Goal: Task Accomplishment & Management: Manage account settings

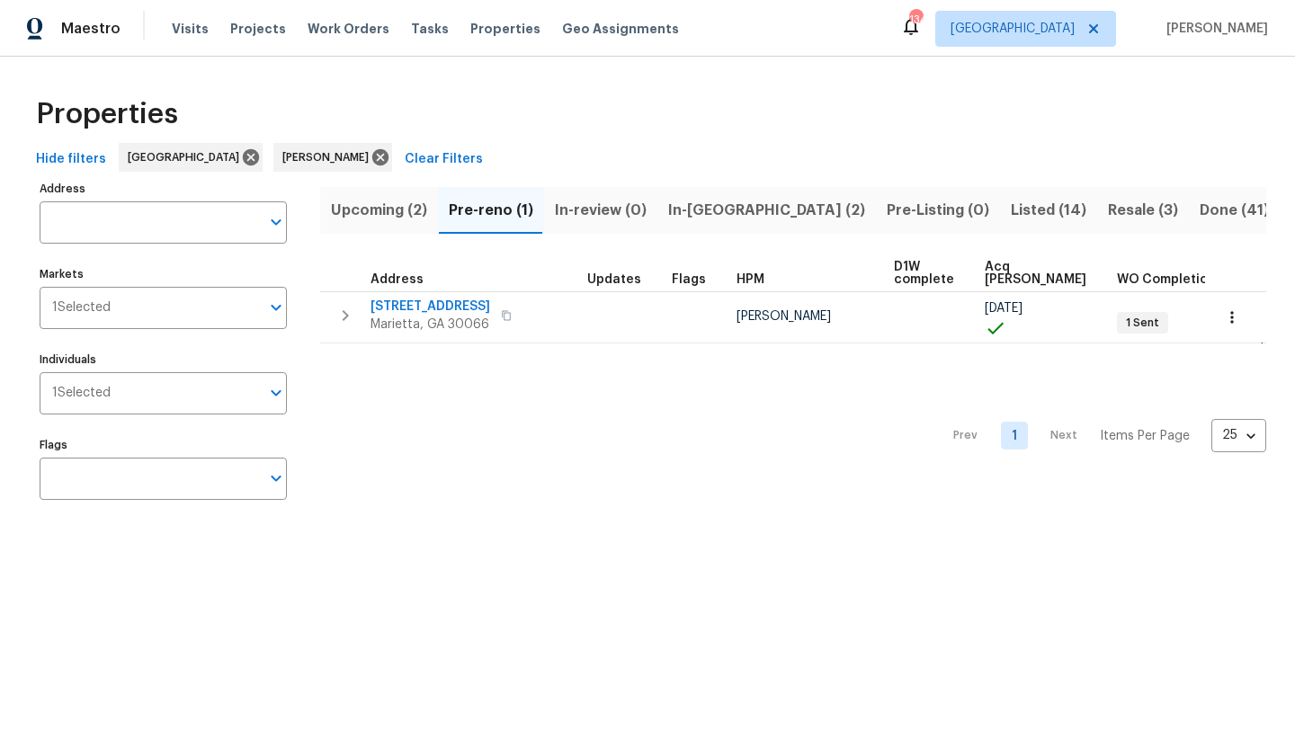
click at [709, 216] on span "In-reno (2)" at bounding box center [766, 210] width 197 height 25
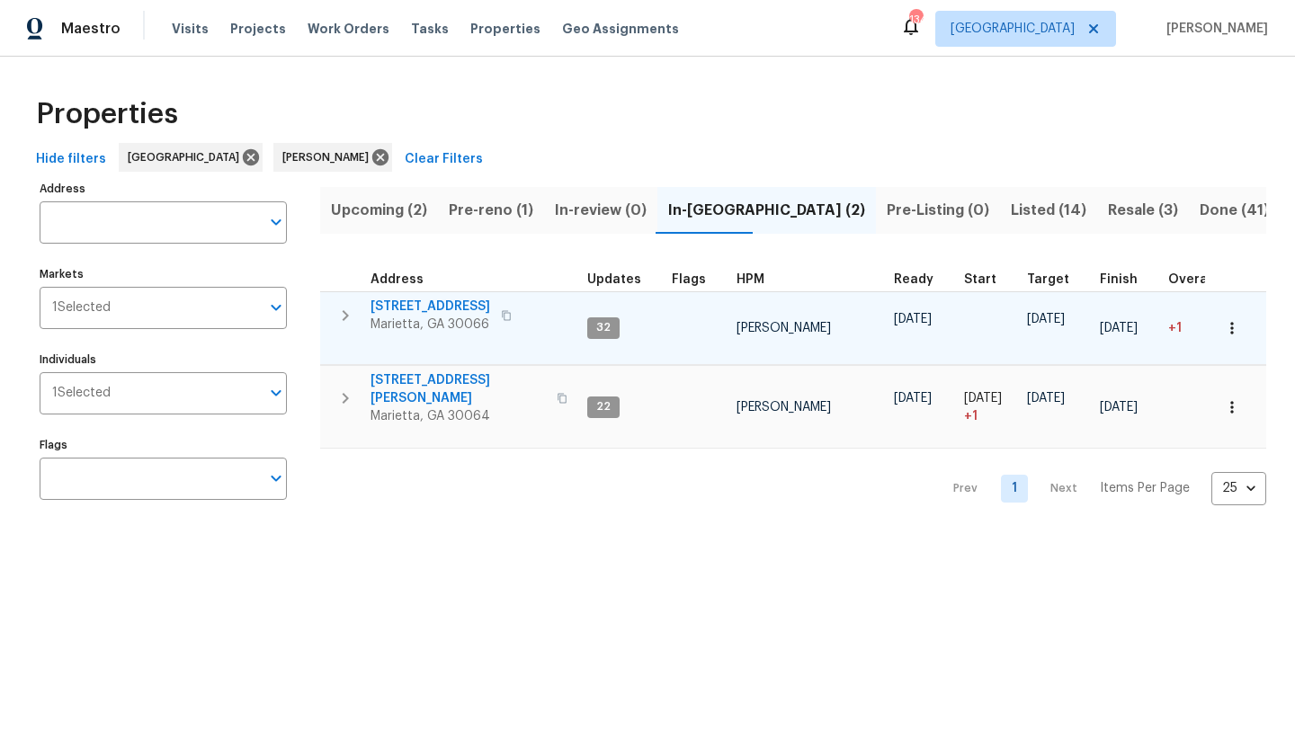
click at [440, 307] on span "692 Suholden Cir" at bounding box center [430, 307] width 120 height 18
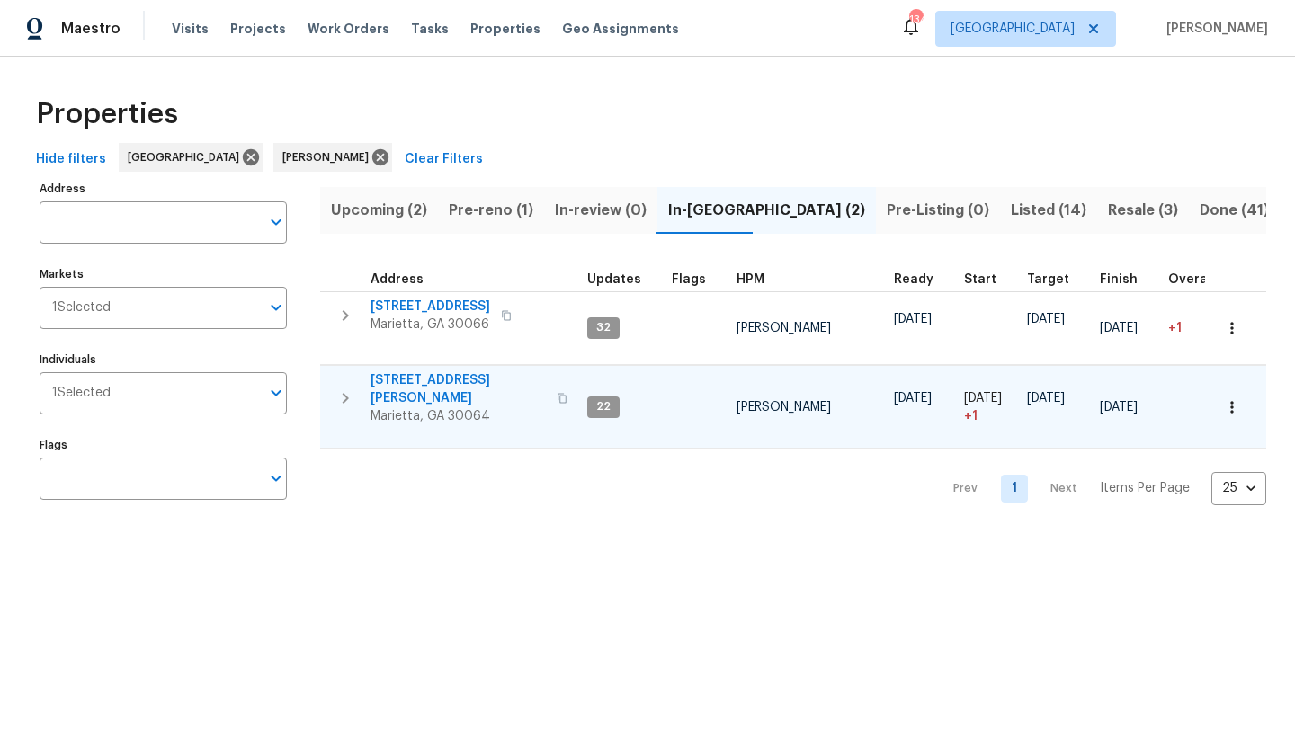
click at [420, 384] on span "[STREET_ADDRESS][PERSON_NAME]" at bounding box center [457, 389] width 175 height 36
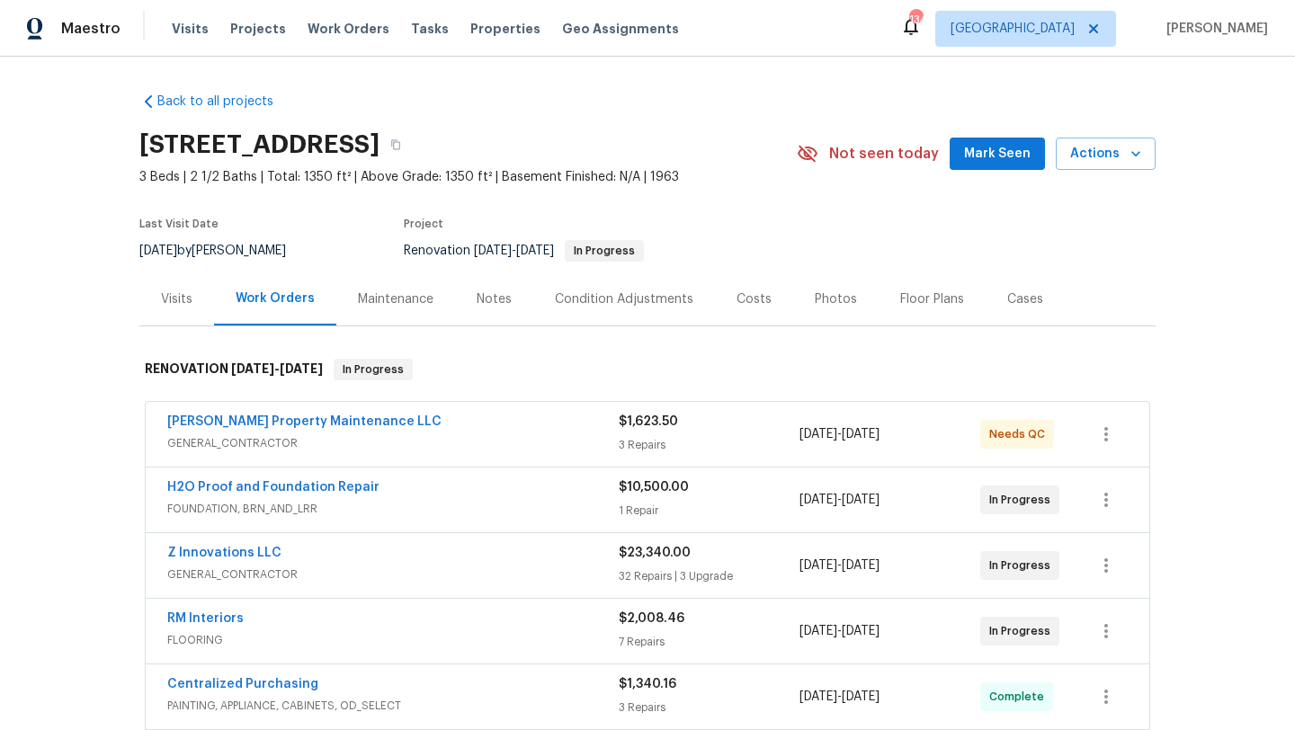
click at [978, 157] on span "Mark Seen" at bounding box center [997, 154] width 67 height 22
click at [249, 550] on link "Z Innovations LLC" at bounding box center [224, 553] width 114 height 13
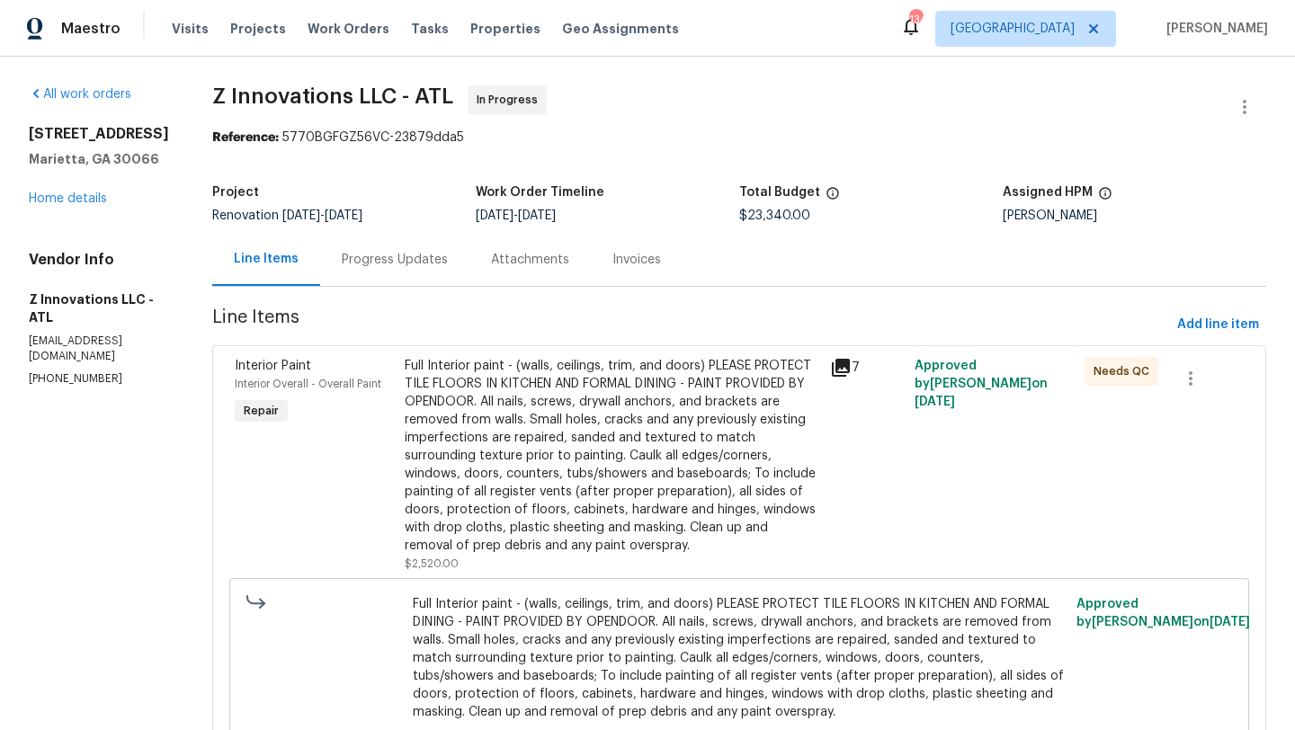
click at [371, 263] on div "Progress Updates" at bounding box center [395, 260] width 106 height 18
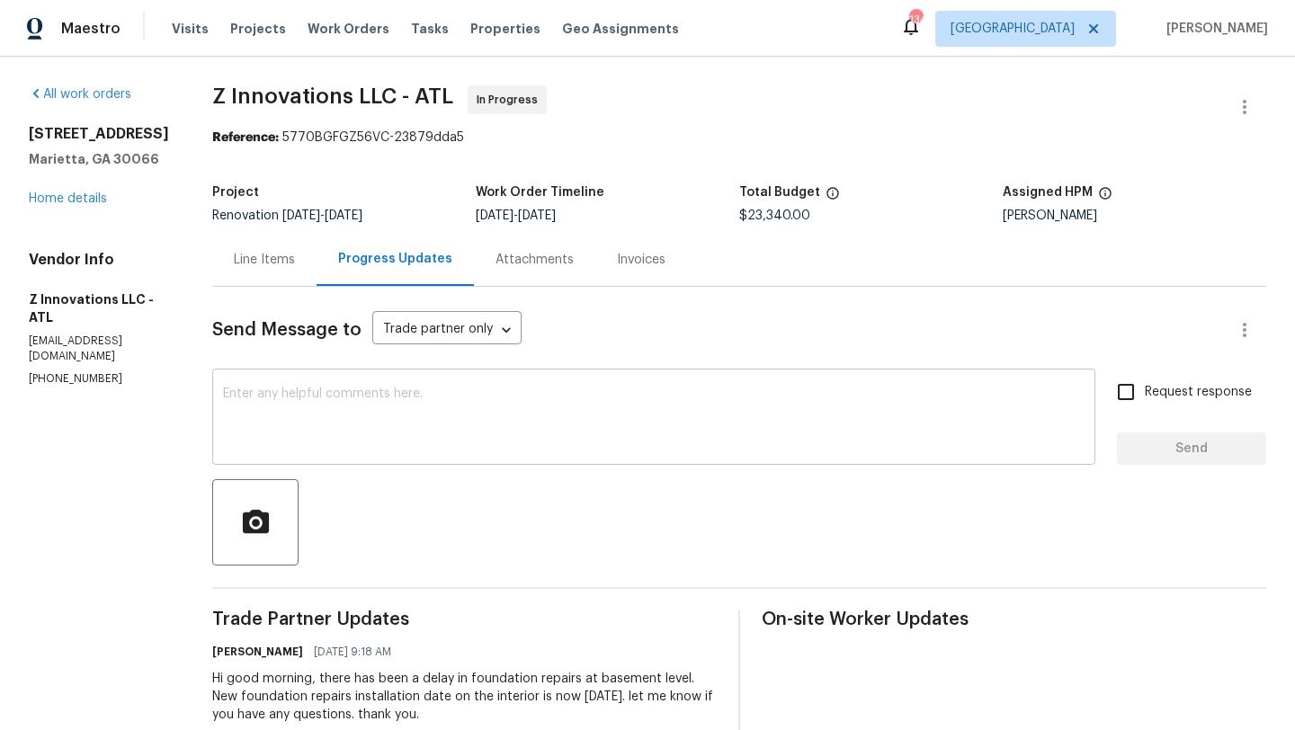
click at [416, 428] on textarea at bounding box center [653, 418] width 861 height 63
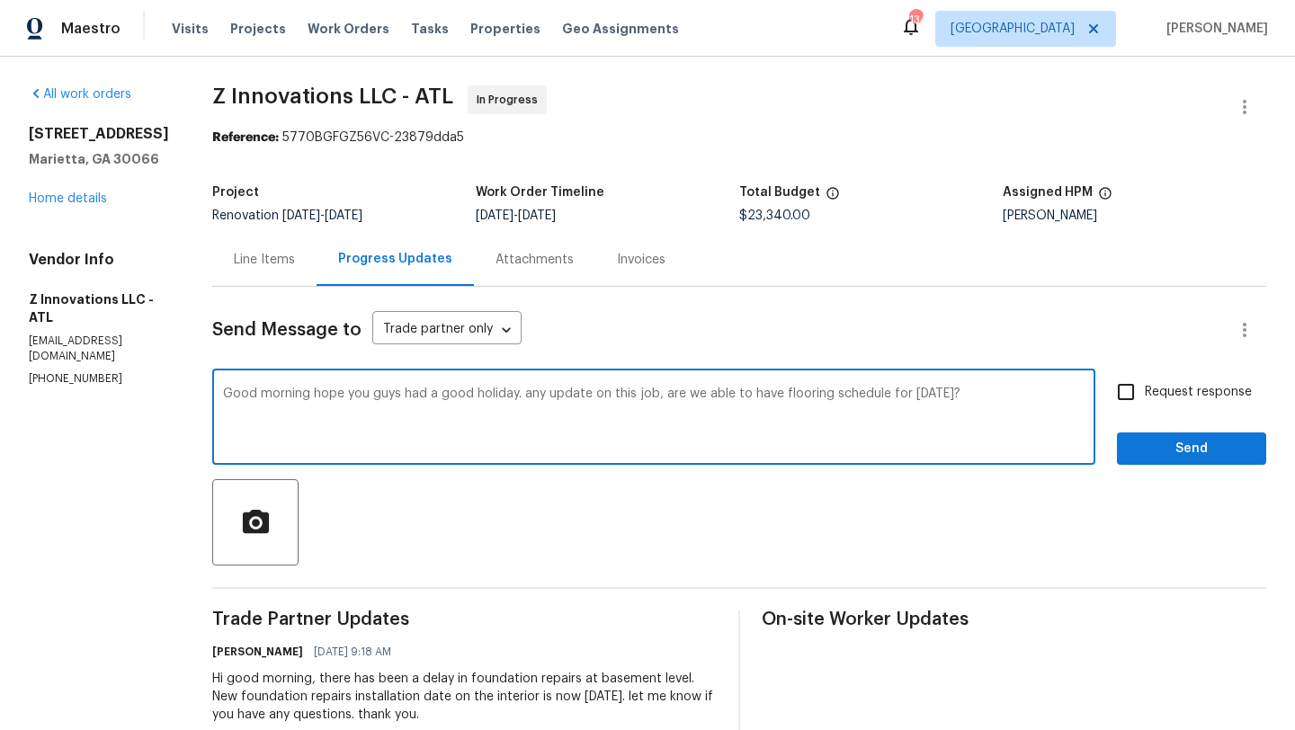
click at [914, 392] on textarea "Good morning hope you guys had a good holiday. any update on this job, are we a…" at bounding box center [653, 418] width 861 height 63
click at [902, 396] on textarea "Good morning hope you guys had a good holiday. any update on this job, are we a…" at bounding box center [653, 418] width 861 height 63
click at [995, 436] on textarea "Good morning hope you guys had a good holiday. any update on this job, are we a…" at bounding box center [653, 418] width 861 height 63
click at [420, 396] on textarea "Good morning hope you guys had a good holiday. any update on this job, are we a…" at bounding box center [653, 418] width 861 height 63
click at [493, 396] on textarea "Good morning hope you guys have had a good holiday. any update on this job, are…" at bounding box center [653, 418] width 861 height 63
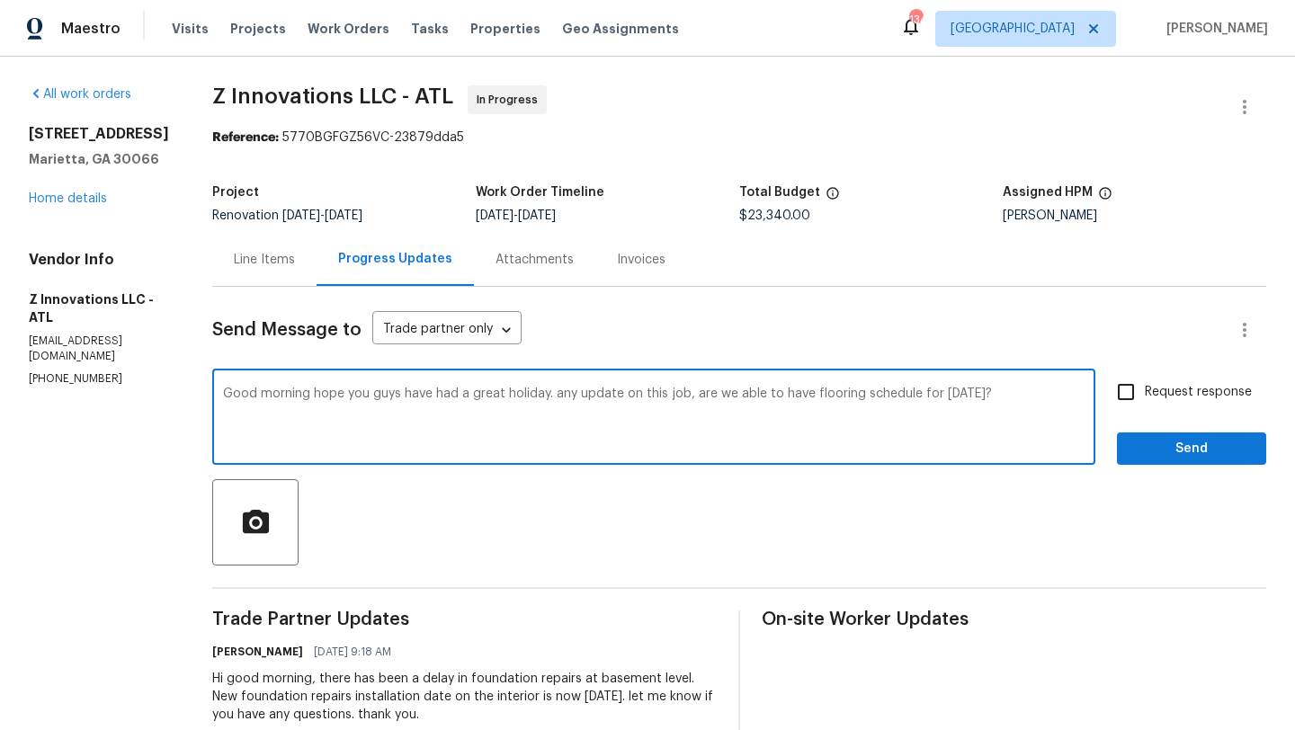
click at [555, 396] on textarea "Good morning hope you guys have had a great holiday. any update on this job, ar…" at bounding box center [653, 418] width 861 height 63
click at [615, 395] on textarea "Good morning hope you guys have had a great holiday. Any update on this job, ar…" at bounding box center [653, 418] width 861 height 63
click at [911, 397] on textarea "Good morning hope you guys have had a great holiday. Any updates on this job, a…" at bounding box center [653, 418] width 861 height 63
type textarea "Good morning hope you guys have had a great holiday. Any updates on this job, a…"
click at [1132, 400] on input "Request response" at bounding box center [1126, 392] width 38 height 38
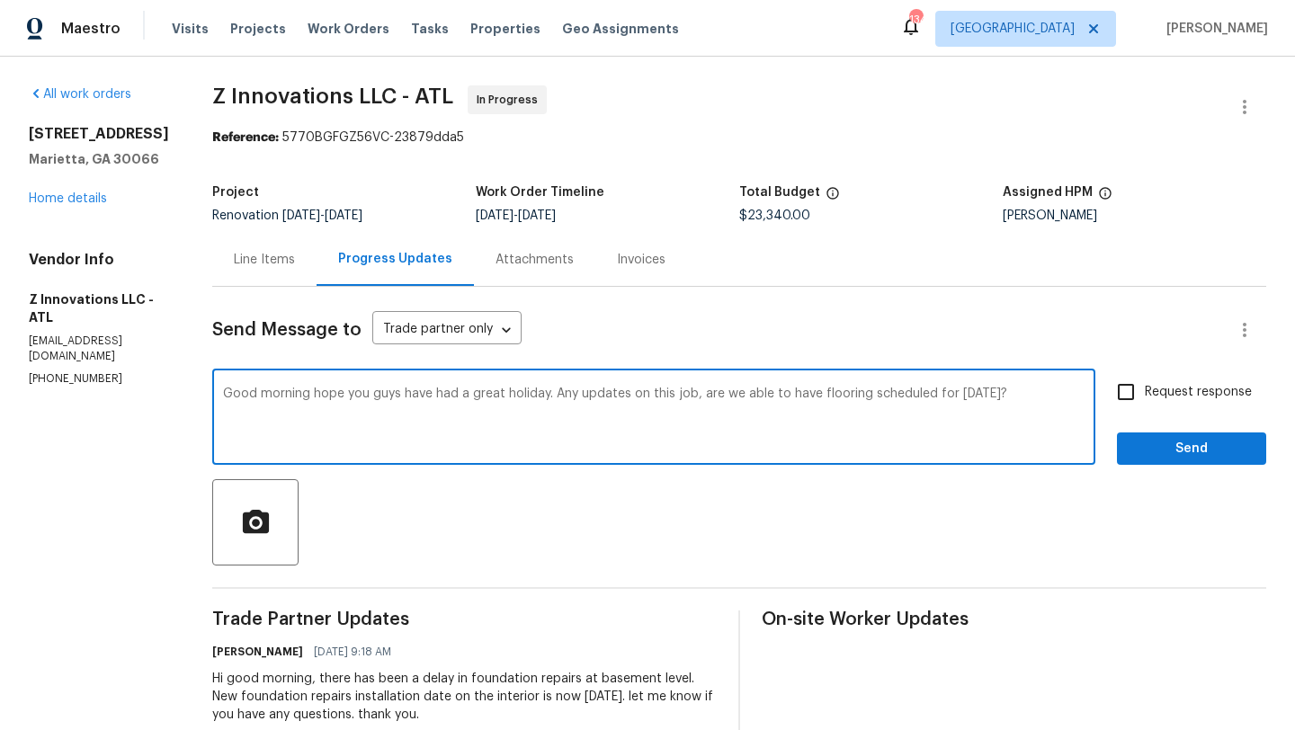
checkbox input "true"
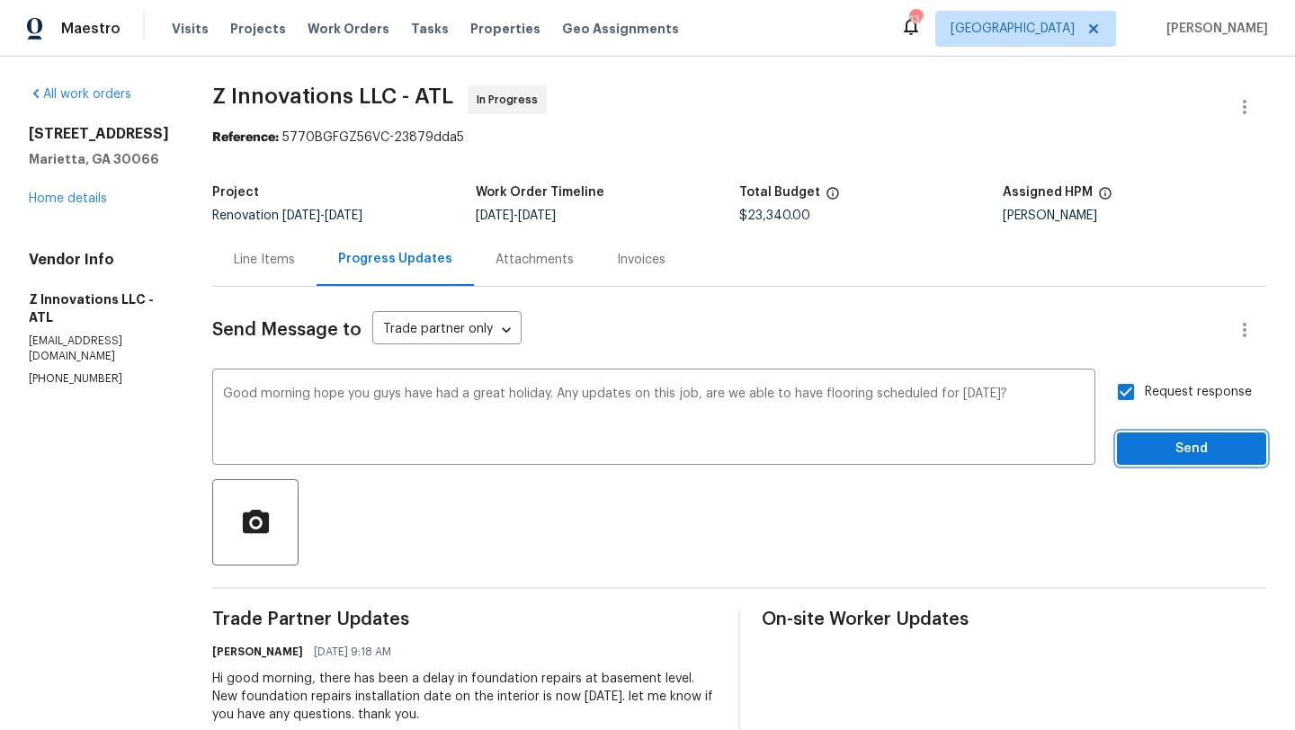
click at [1153, 447] on span "Send" at bounding box center [1191, 449] width 120 height 22
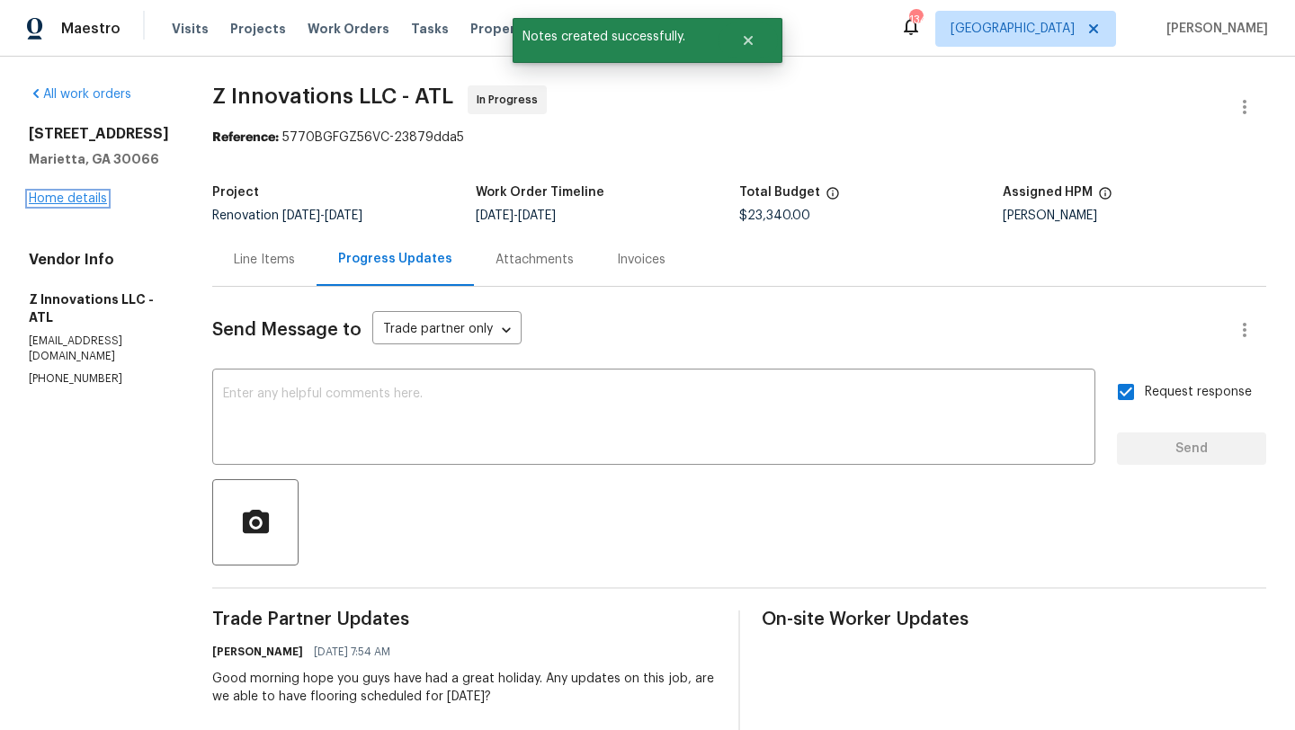
click at [99, 198] on link "Home details" at bounding box center [68, 198] width 78 height 13
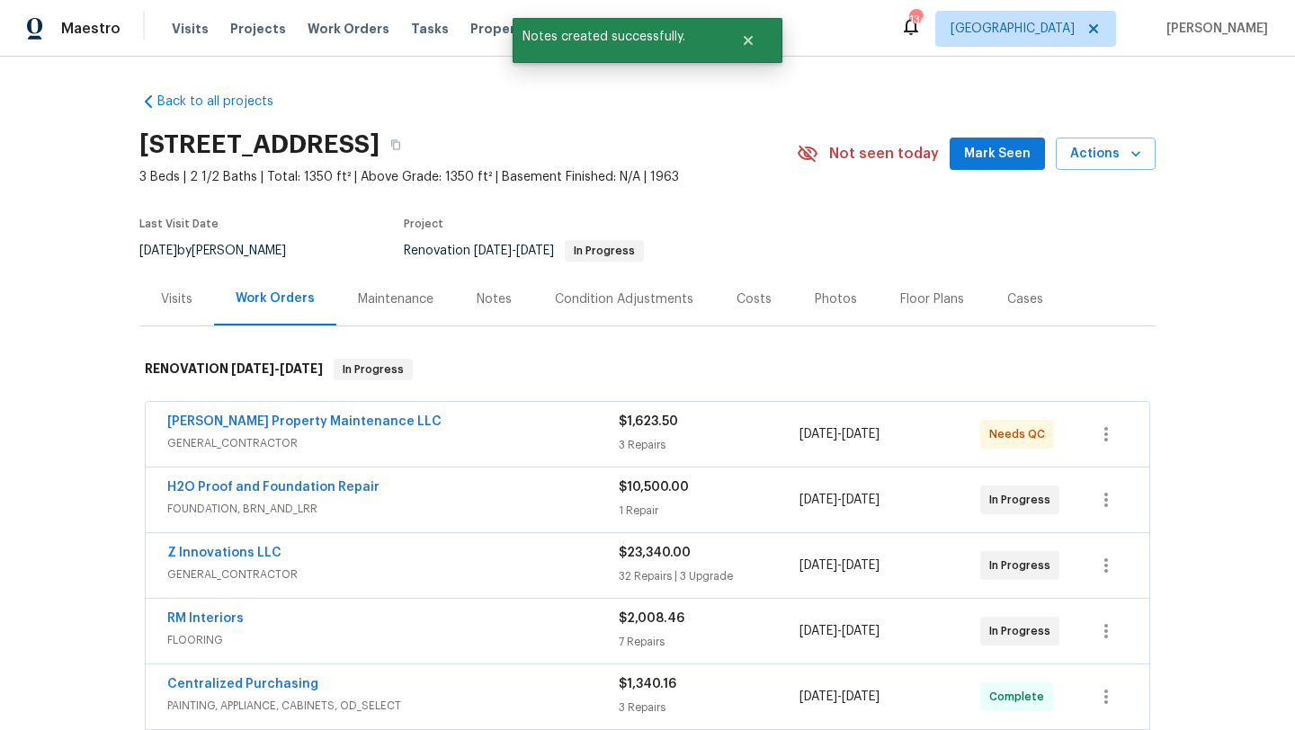
click at [968, 163] on button "Mark Seen" at bounding box center [996, 154] width 95 height 33
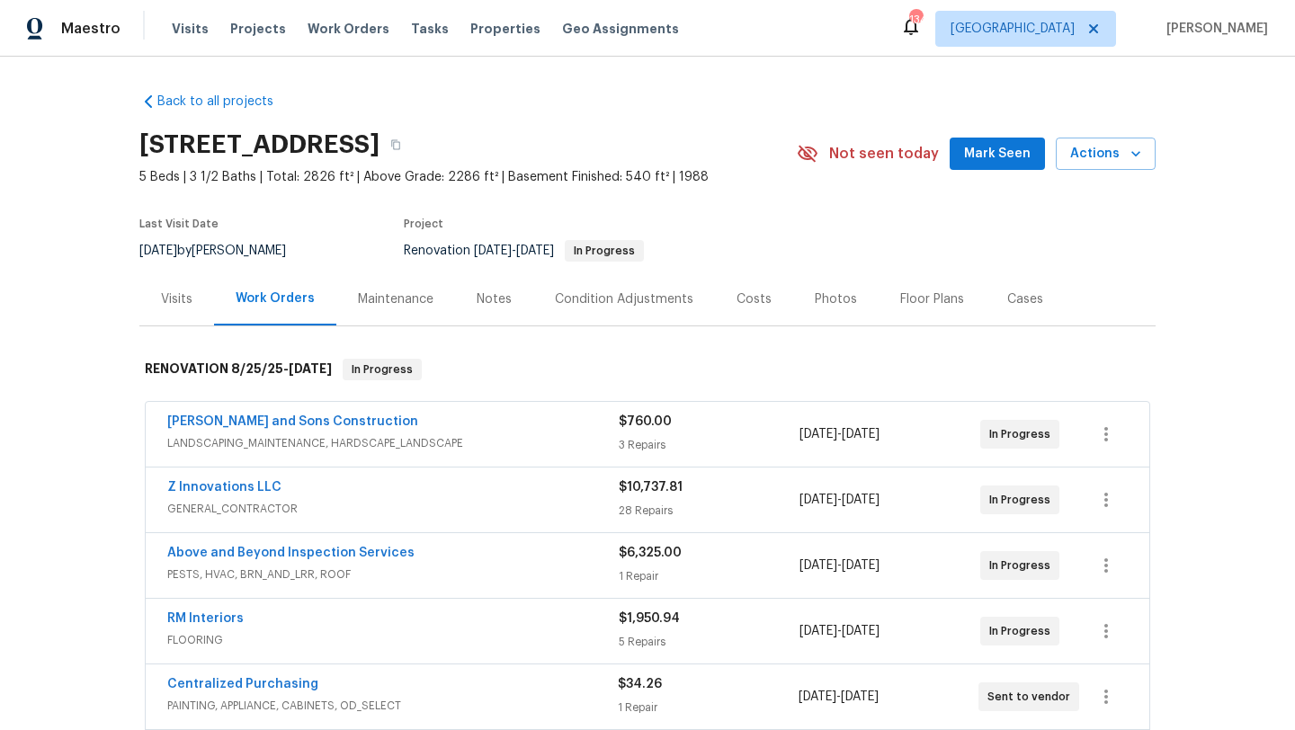
click at [995, 159] on span "Mark Seen" at bounding box center [997, 154] width 67 height 22
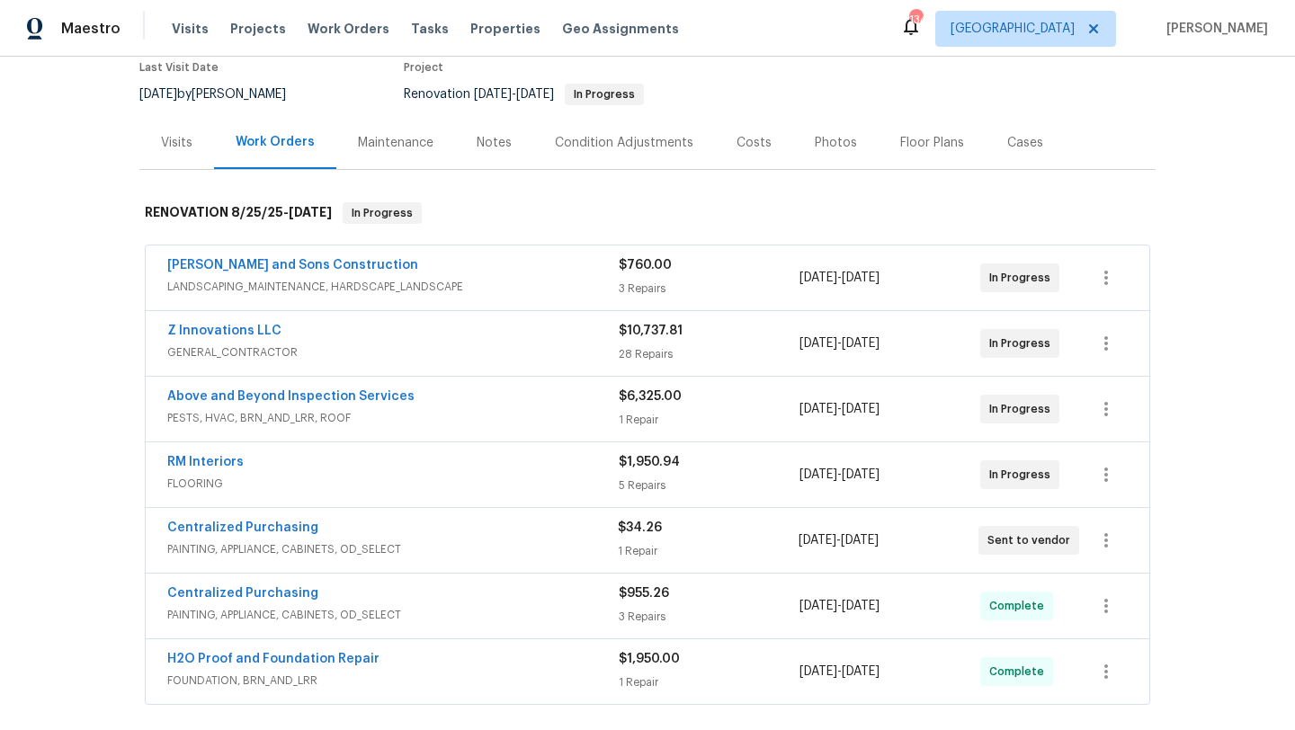
scroll to position [159, 0]
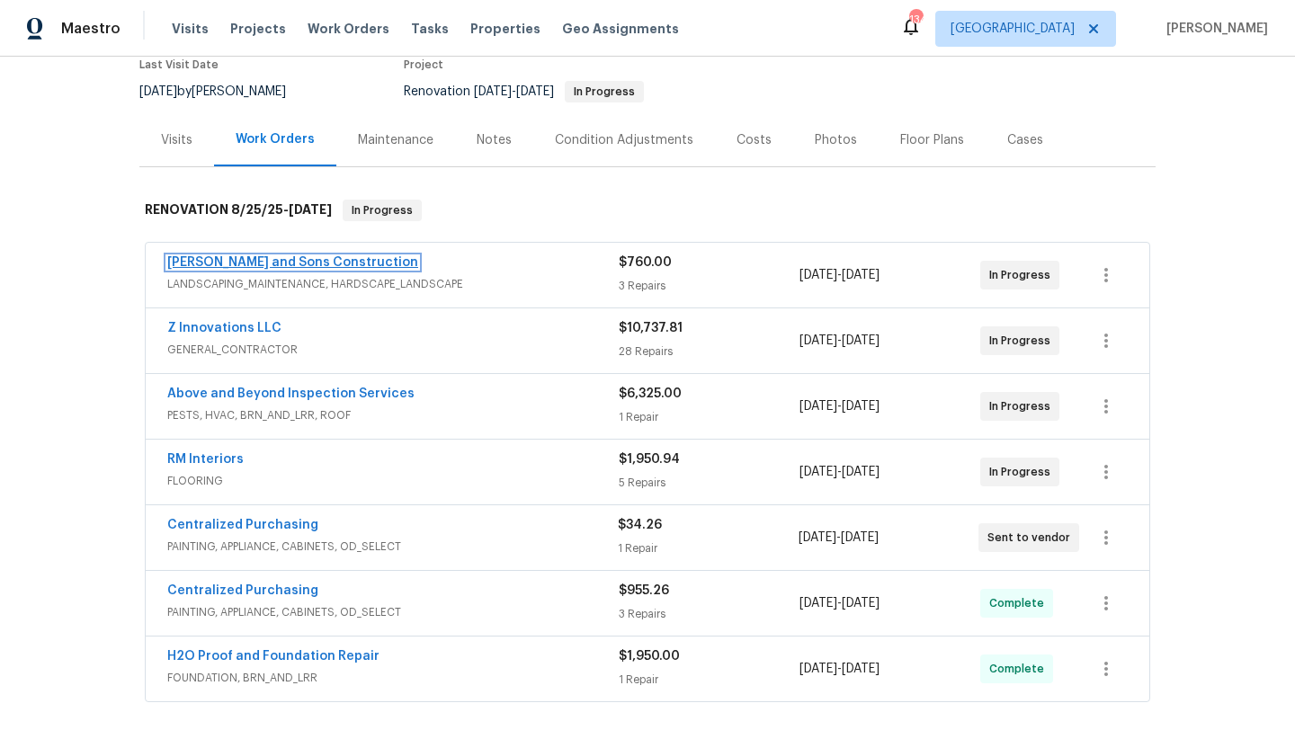
click at [293, 266] on link "Reyes and Sons Construction" at bounding box center [292, 262] width 251 height 13
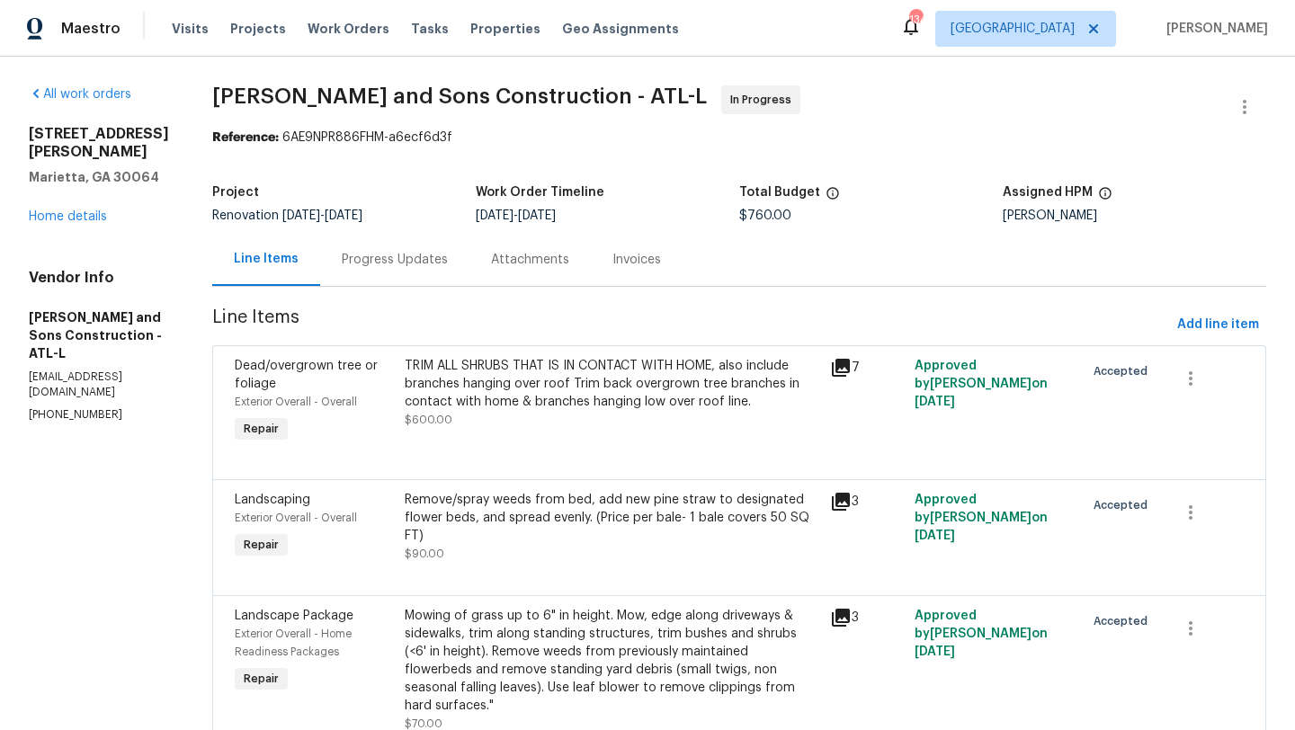
click at [418, 263] on div "Progress Updates" at bounding box center [394, 259] width 149 height 53
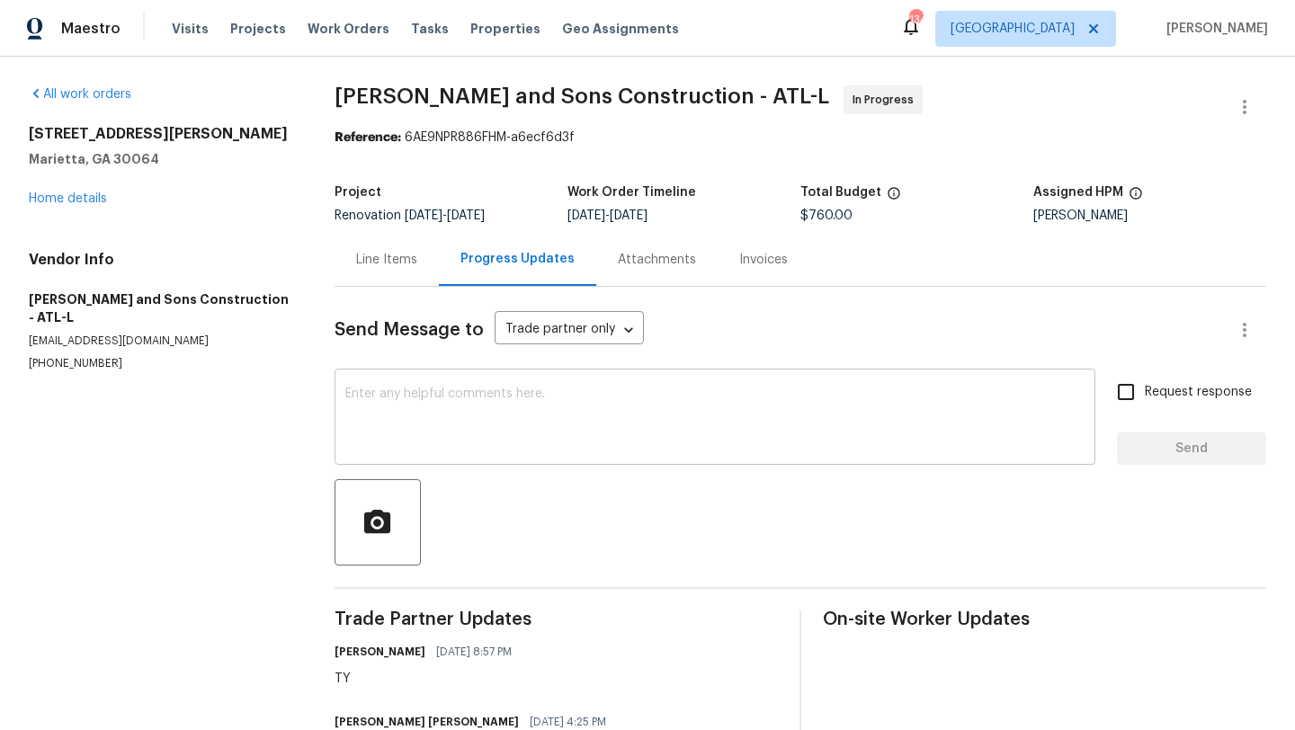
click at [420, 423] on textarea at bounding box center [714, 418] width 739 height 63
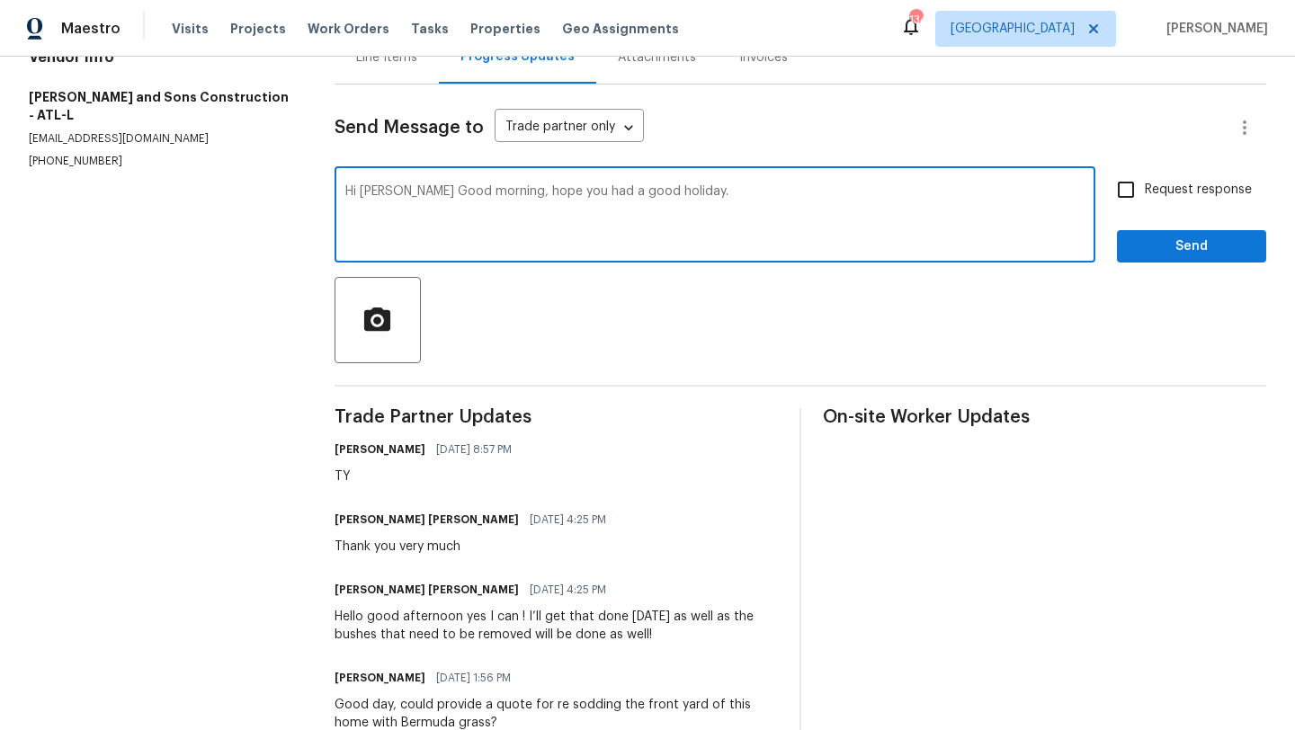
scroll to position [194, 0]
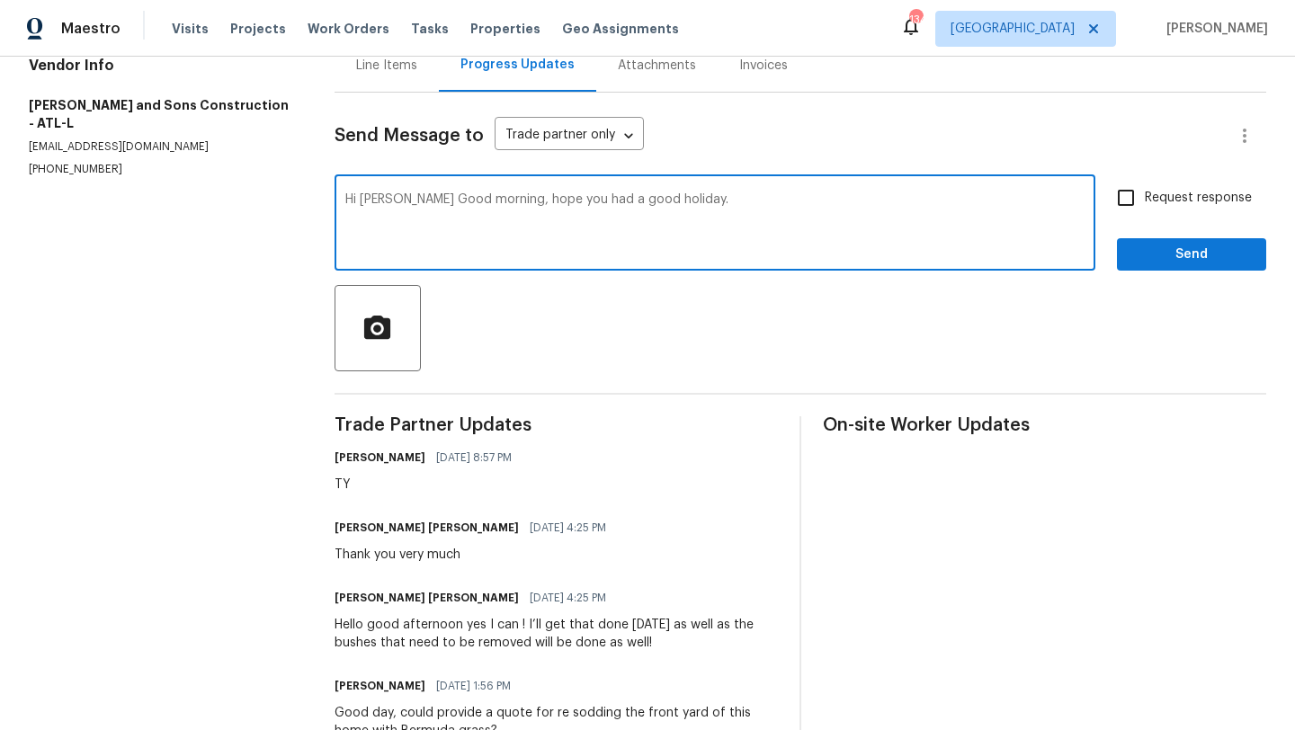
click at [622, 198] on textarea "Hi Josue Good morning, hope you had a good holiday." at bounding box center [714, 224] width 739 height 63
click at [668, 193] on textarea "Hi Josue Good morning, hope you had a great holiday." at bounding box center [714, 224] width 739 height 63
click at [838, 200] on textarea "Hi Josue Good morning, hope you had a great holiday. any updates on the quotes …" at bounding box center [714, 224] width 739 height 63
type textarea "Hi Josue Good morning, hope you had a great holiday. any updates on the quotes …"
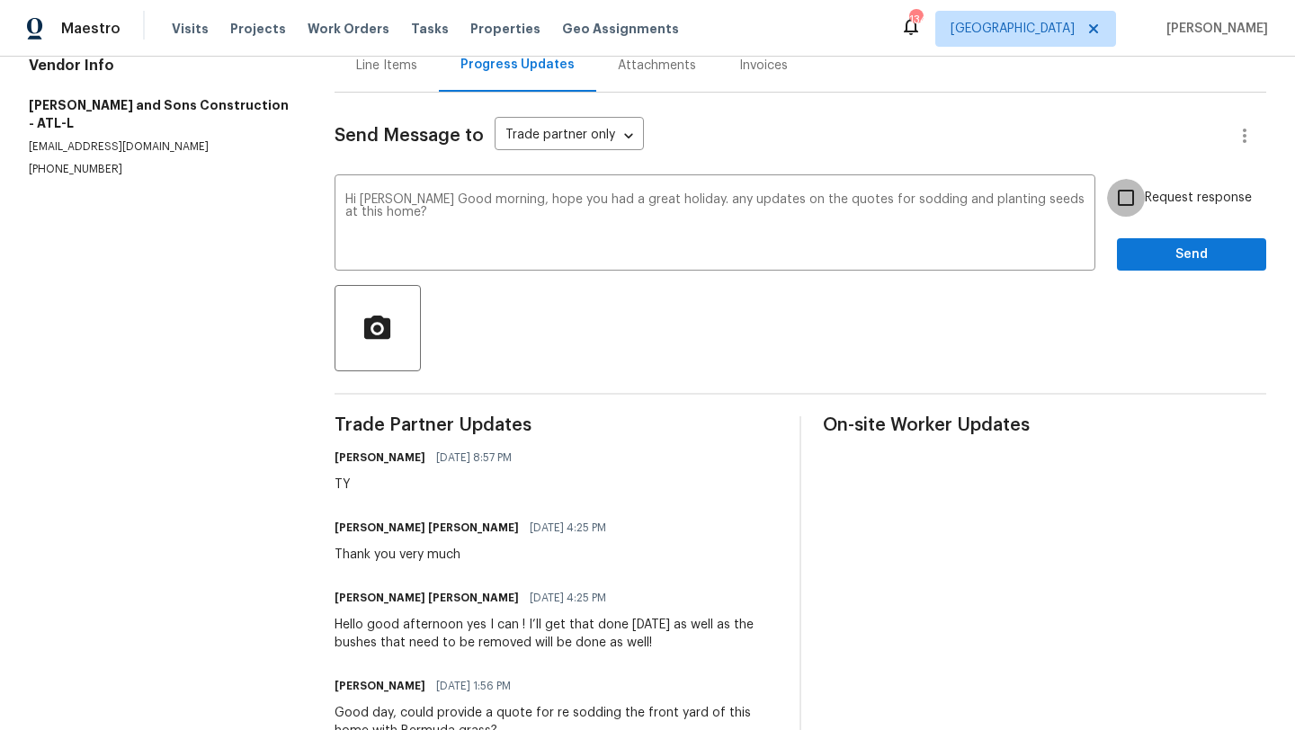
click at [1127, 206] on input "Request response" at bounding box center [1126, 198] width 38 height 38
checkbox input "true"
click at [1154, 254] on span "Send" at bounding box center [1191, 255] width 120 height 22
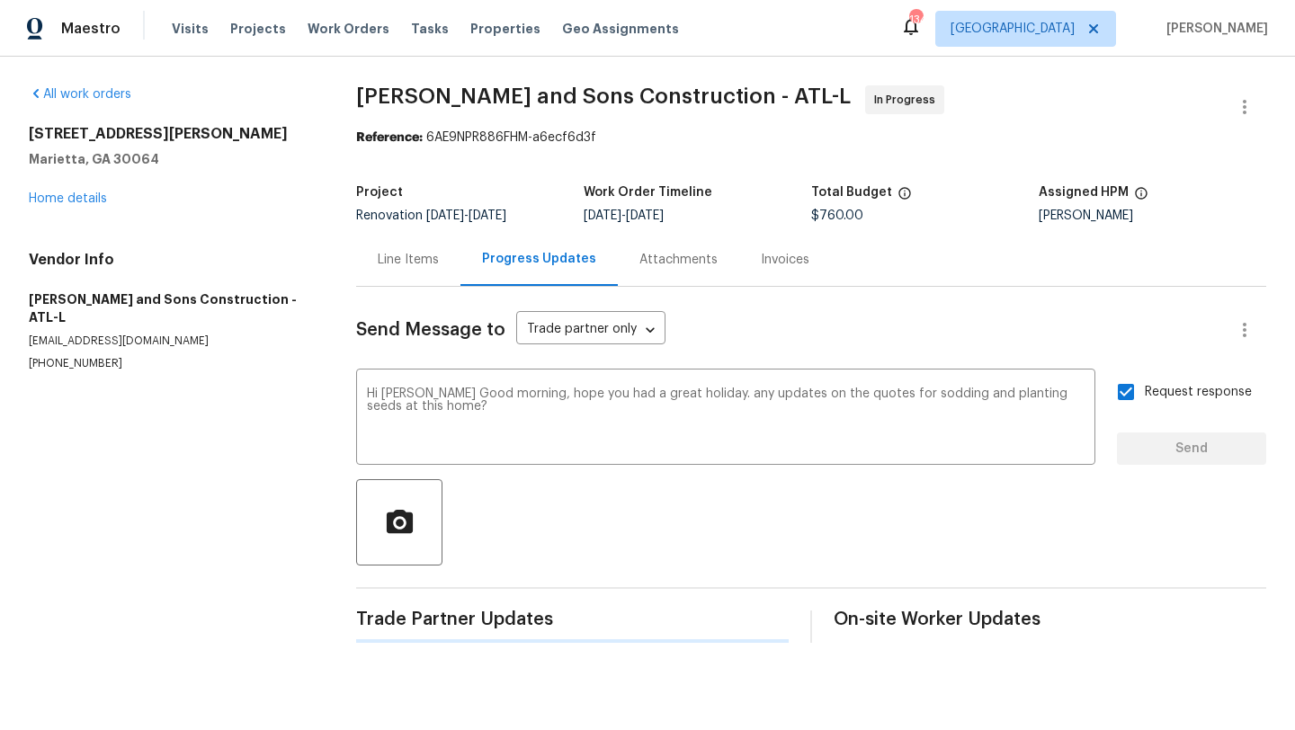
scroll to position [0, 0]
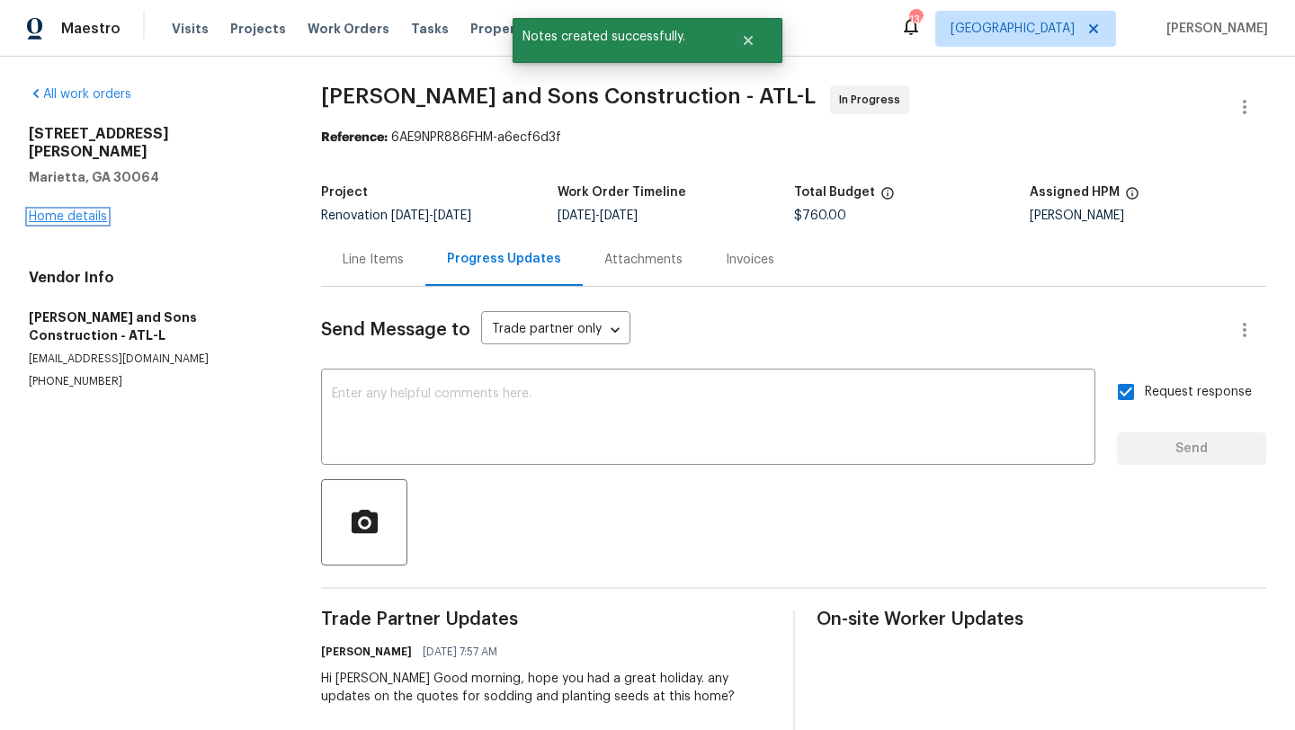
click at [88, 210] on link "Home details" at bounding box center [68, 216] width 78 height 13
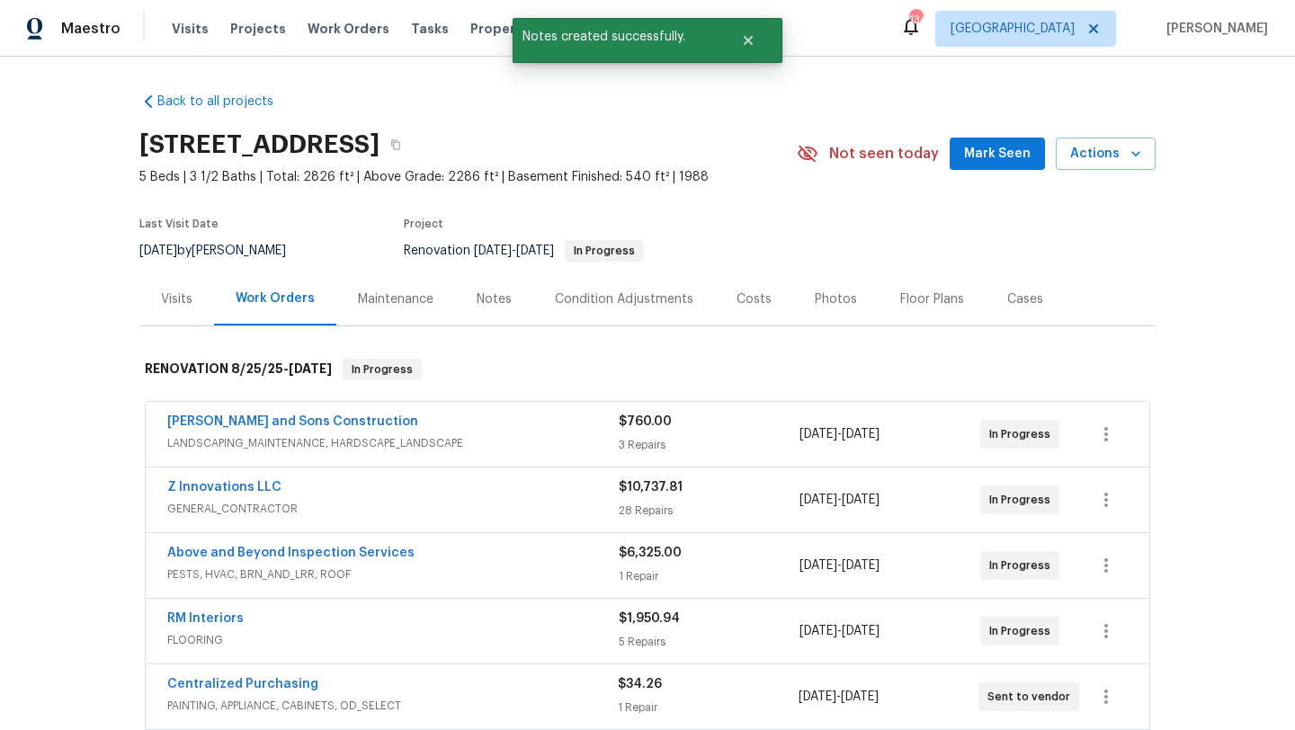
click at [994, 145] on span "Mark Seen" at bounding box center [997, 154] width 67 height 22
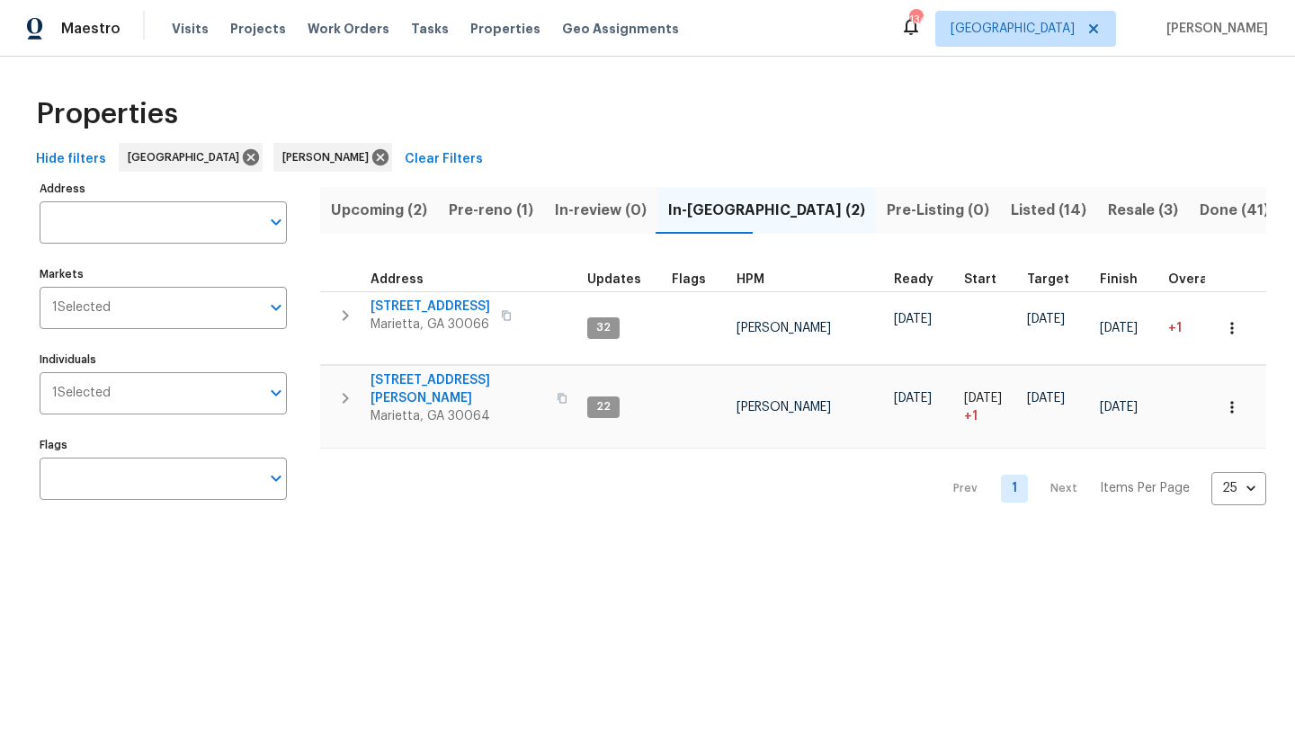
click at [497, 210] on span "Pre-reno (1)" at bounding box center [491, 210] width 85 height 25
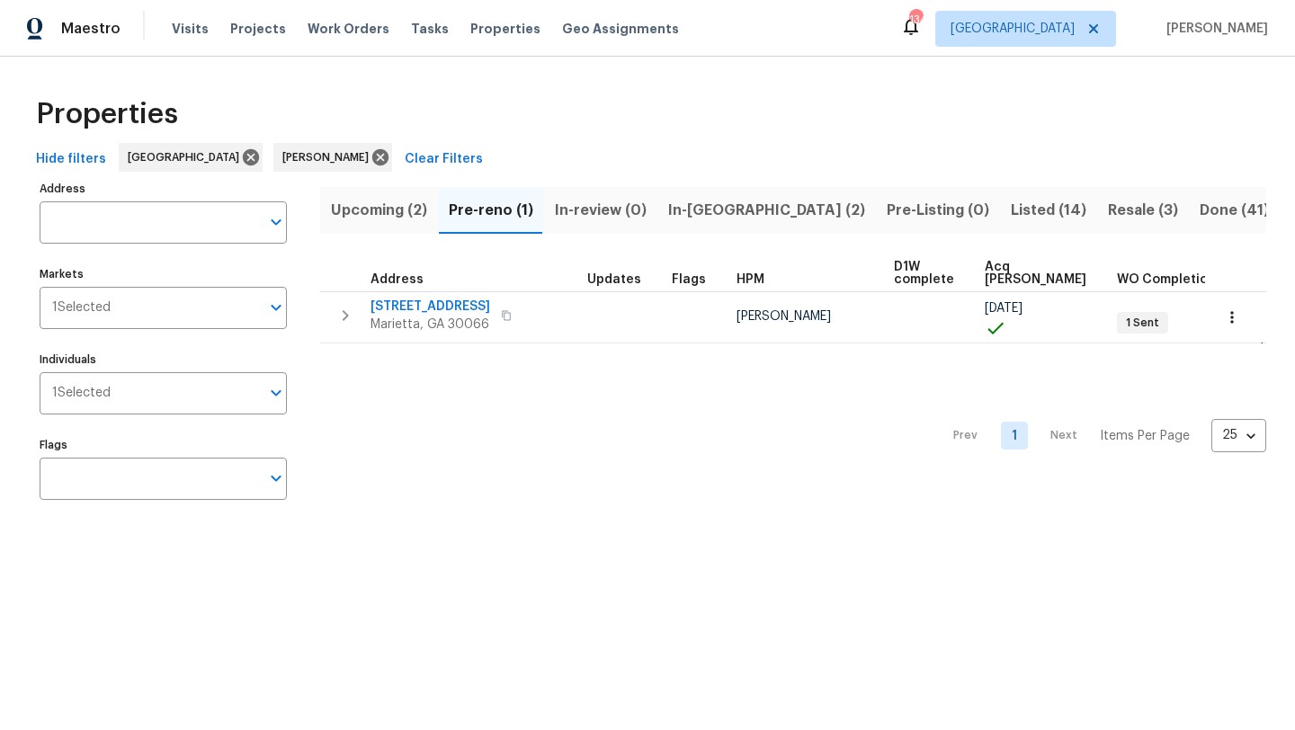
click at [386, 211] on span "Upcoming (2)" at bounding box center [379, 210] width 96 height 25
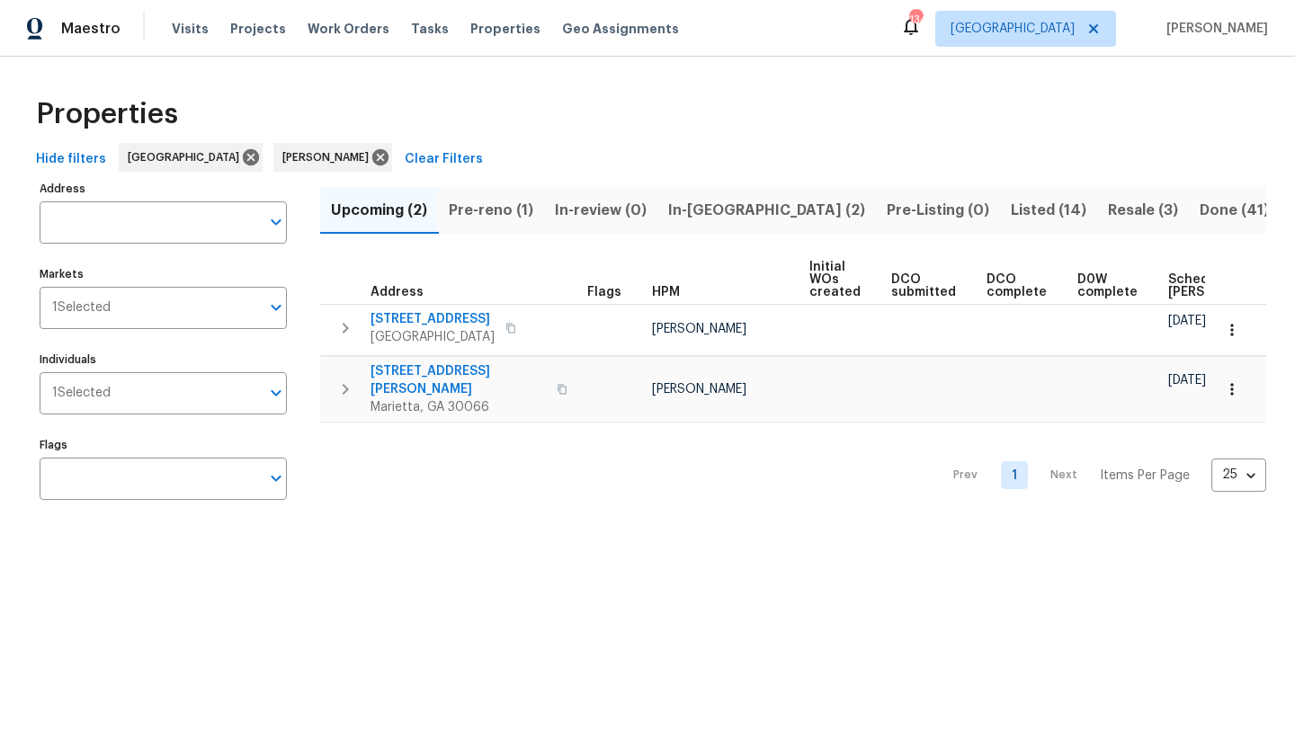
click at [490, 149] on div "Hide filters Atlanta Kenroy Hoilett Clear Filters" at bounding box center [647, 159] width 1237 height 33
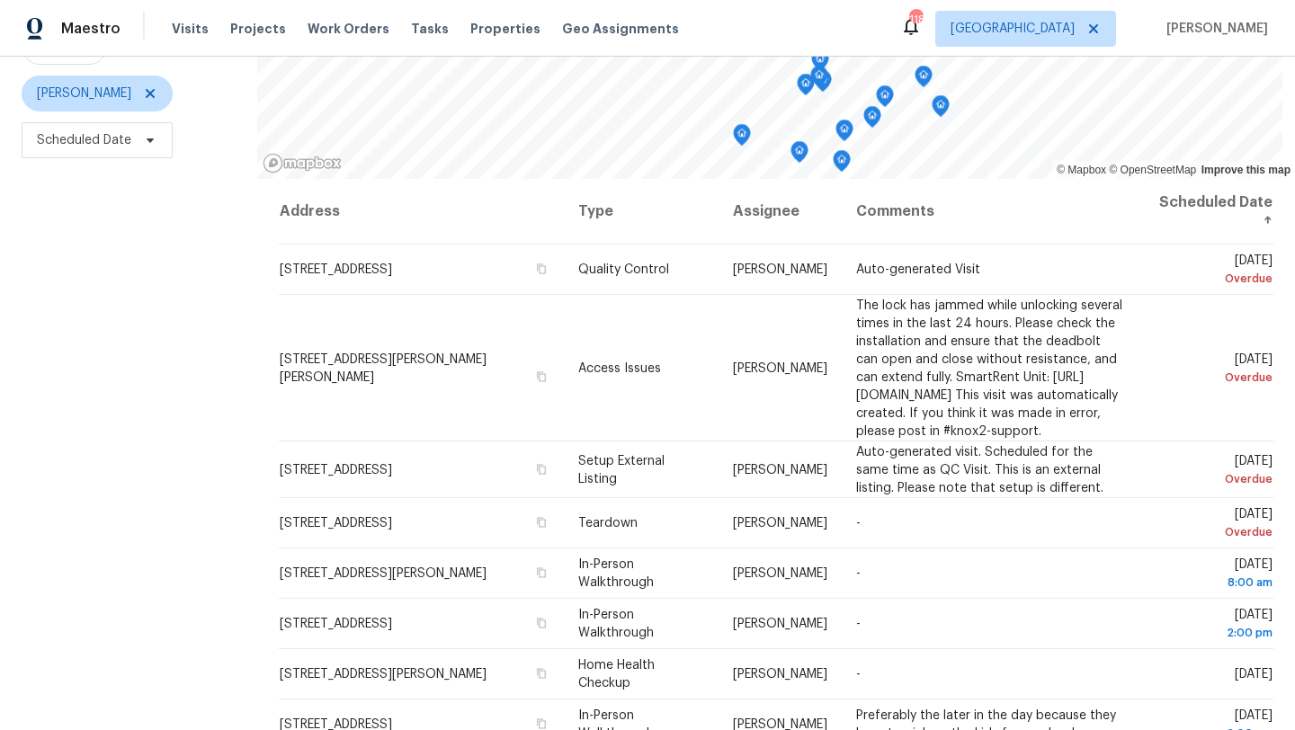
scroll to position [208, 0]
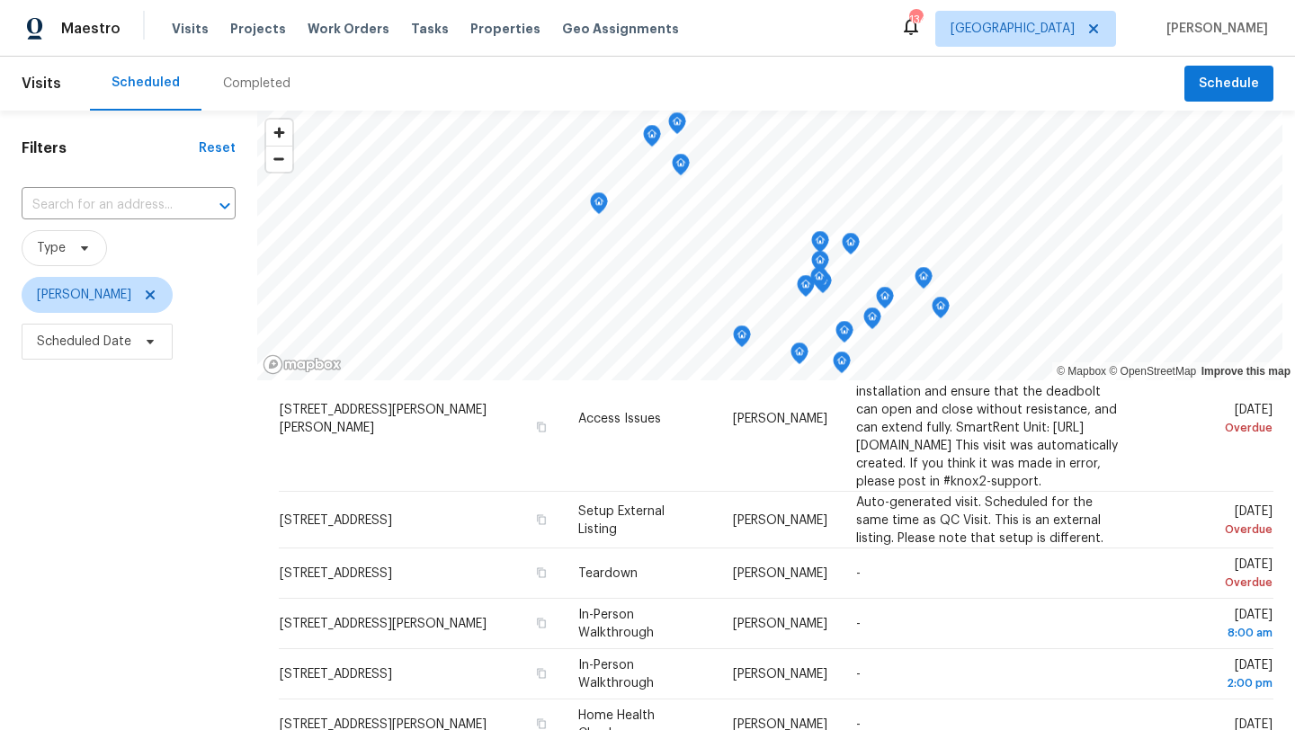
scroll to position [143, 0]
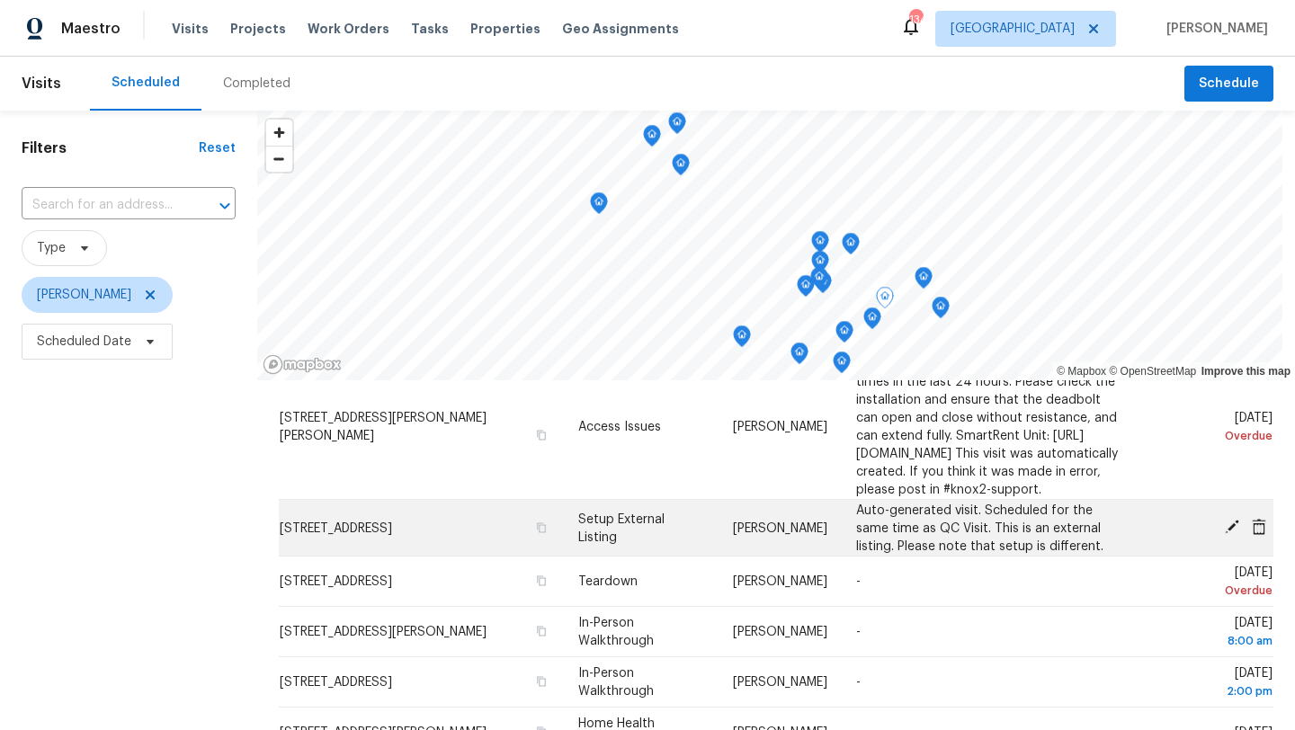
click at [1230, 534] on icon at bounding box center [1231, 527] width 14 height 14
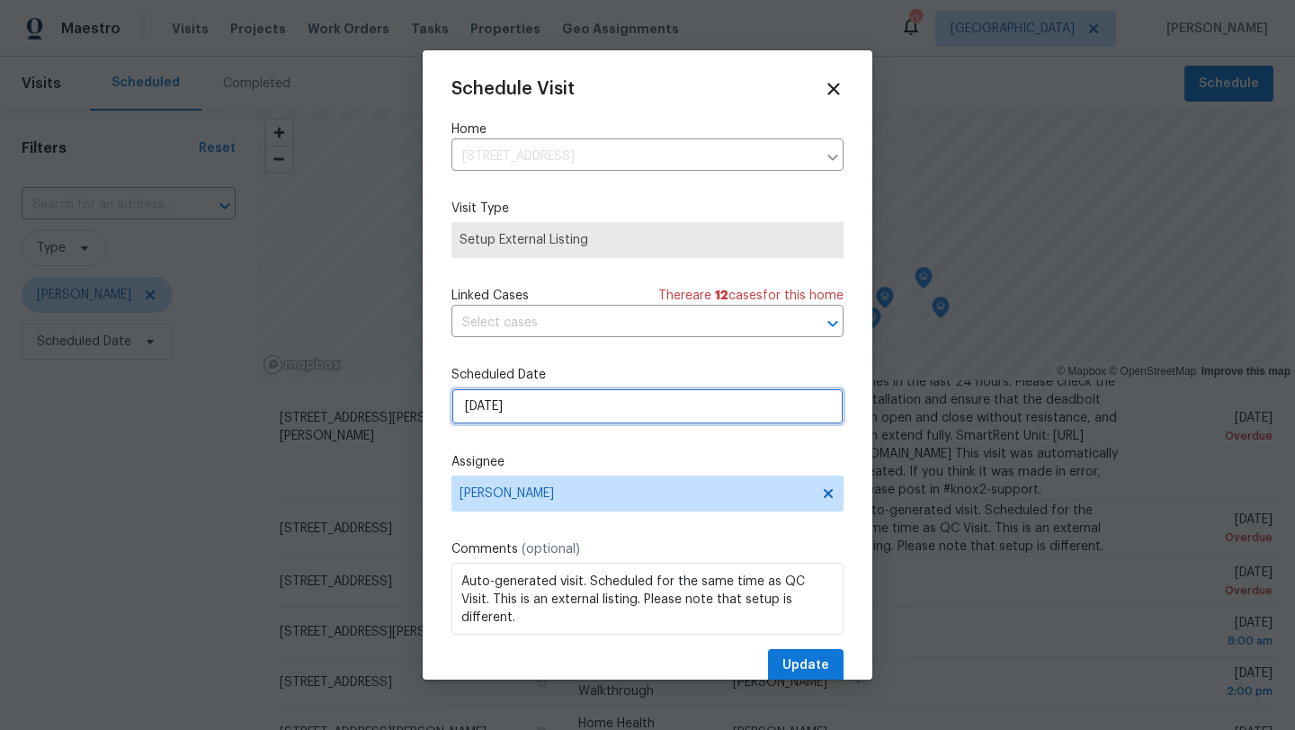
click at [525, 414] on input "[DATE]" at bounding box center [647, 406] width 392 height 36
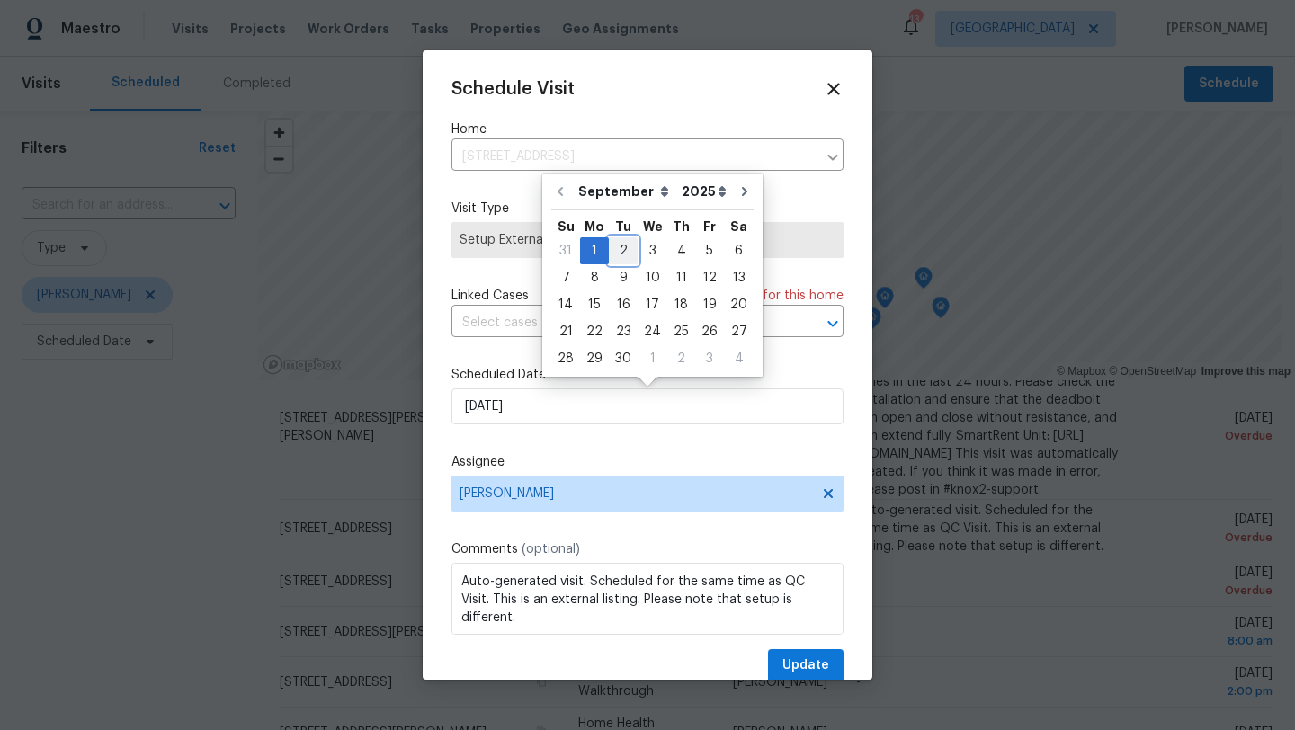
click at [621, 257] on div "2" at bounding box center [623, 250] width 29 height 25
type input "[DATE]"
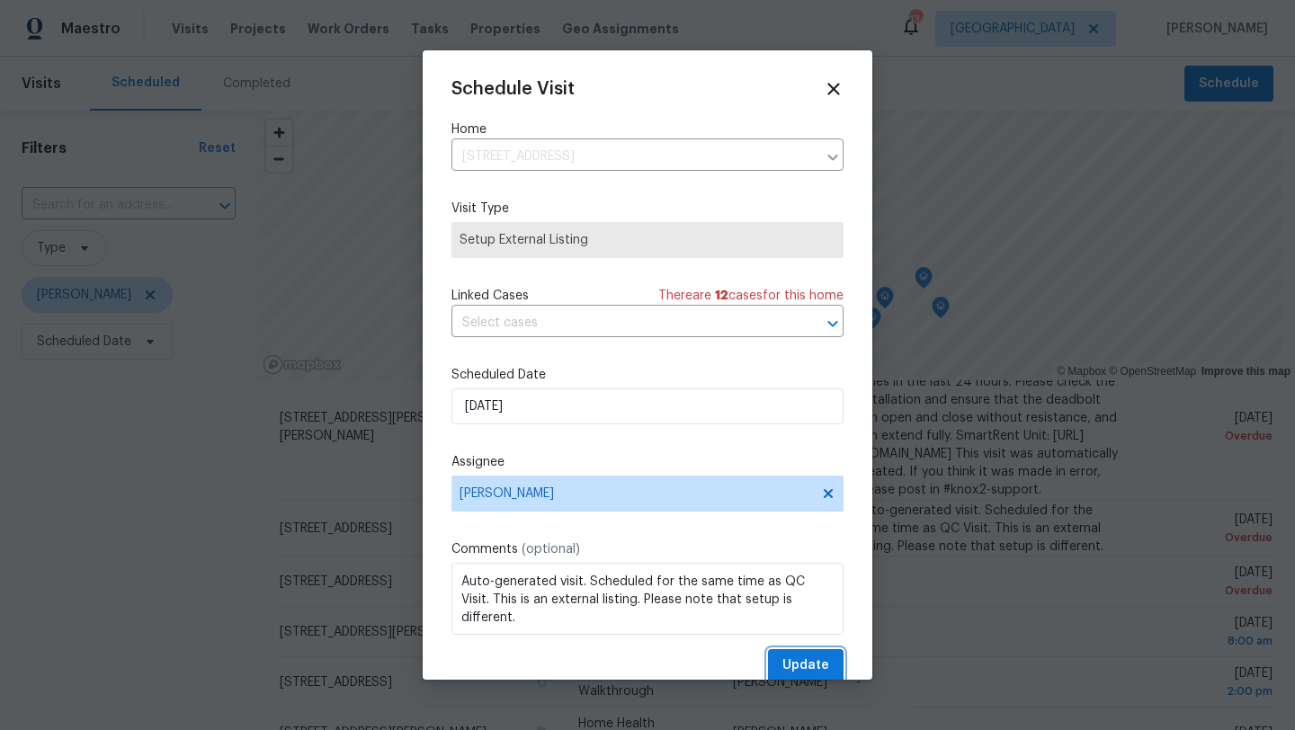
click at [797, 672] on span "Update" at bounding box center [805, 665] width 47 height 22
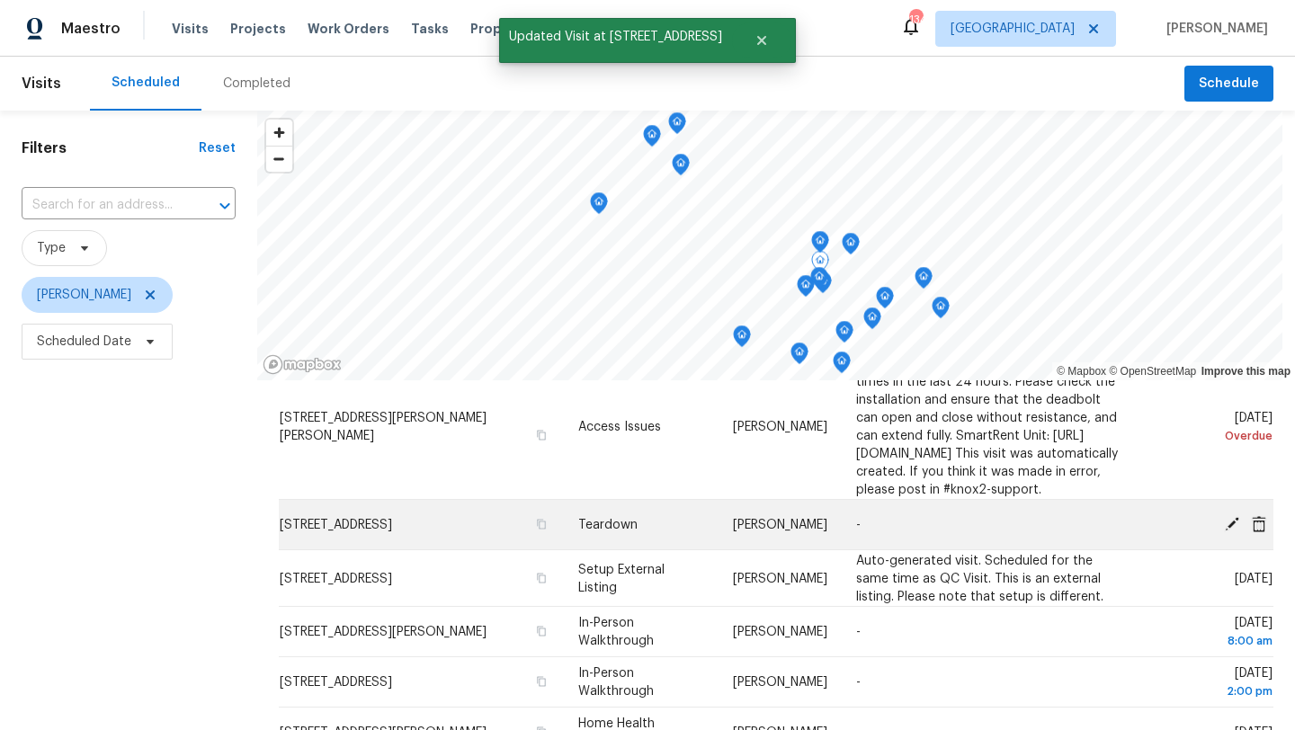
click at [1233, 530] on icon at bounding box center [1231, 523] width 14 height 14
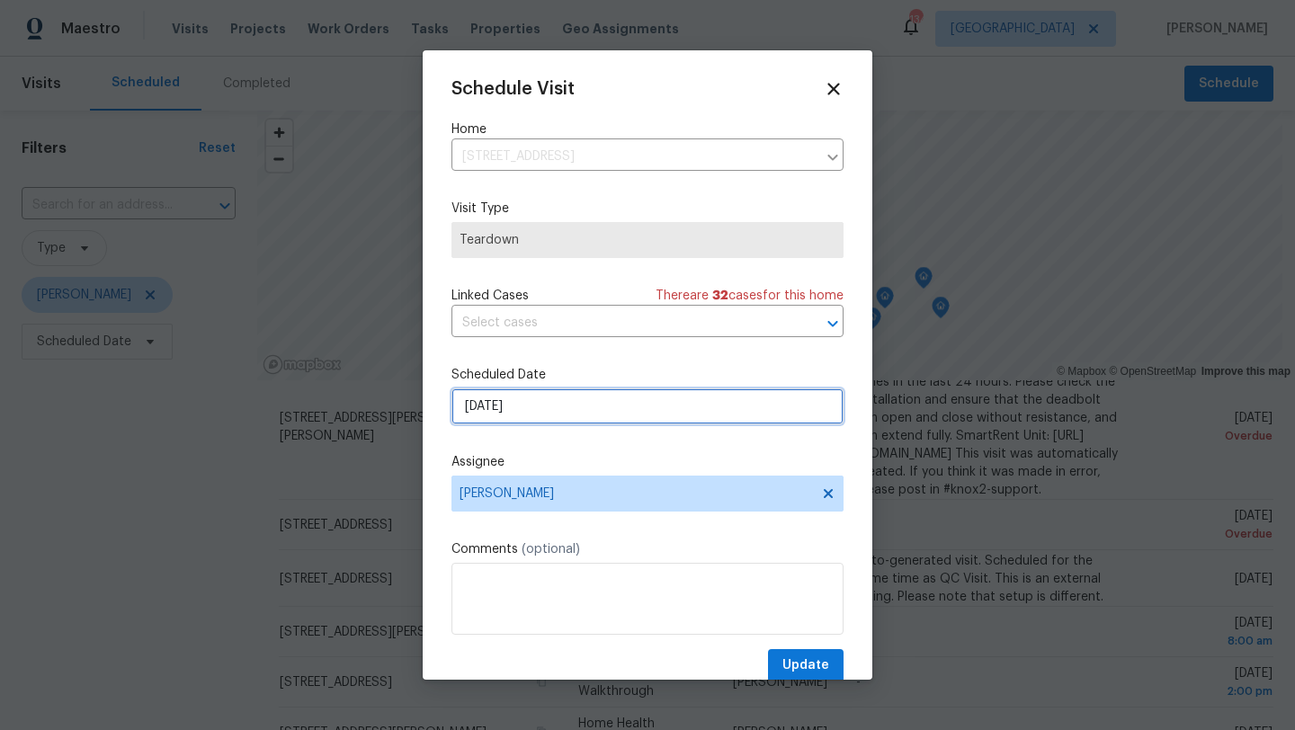
click at [587, 413] on input "[DATE]" at bounding box center [647, 406] width 392 height 36
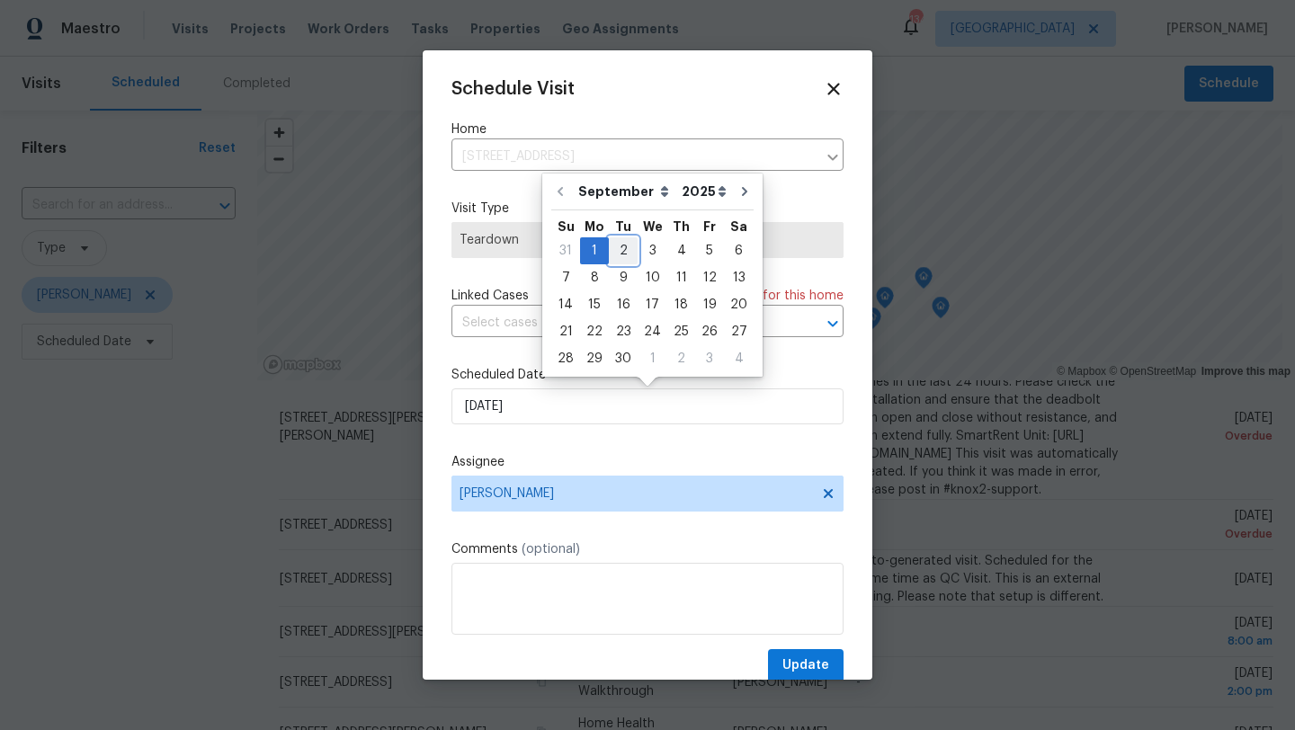
click at [619, 262] on div "2" at bounding box center [623, 250] width 29 height 25
type input "[DATE]"
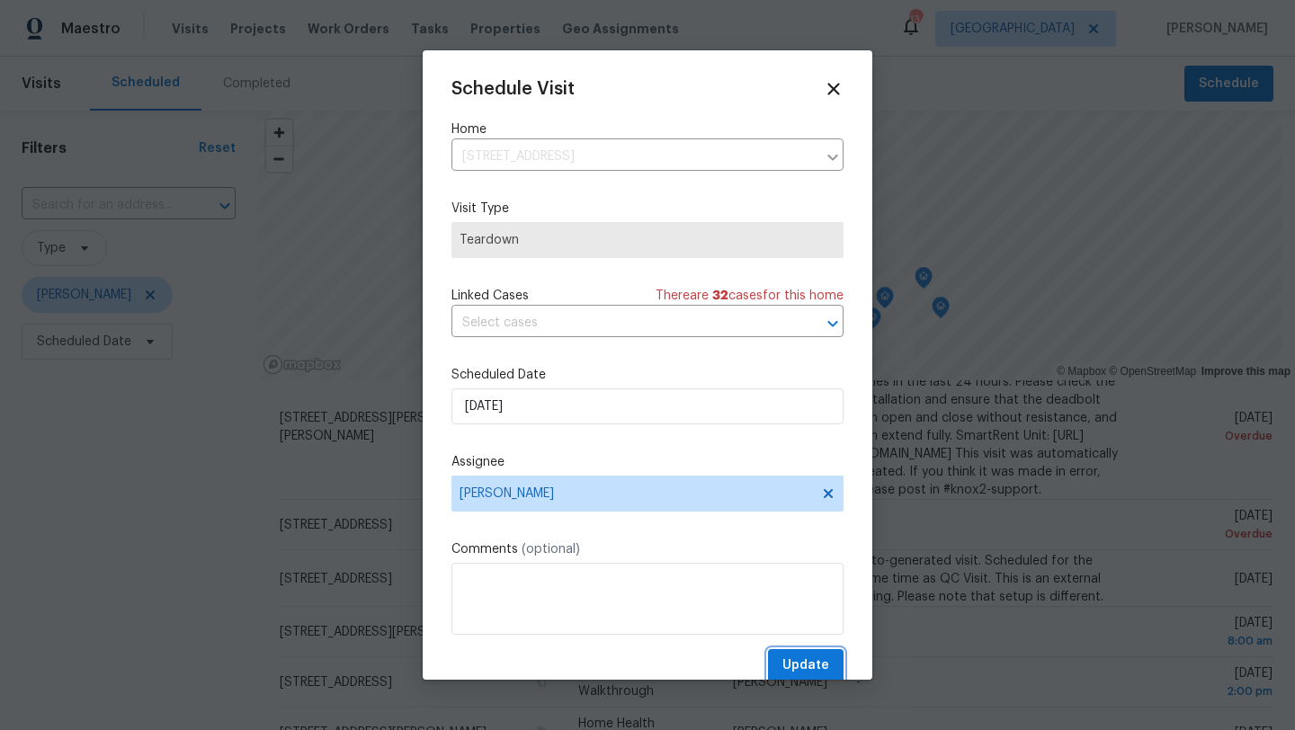
click at [797, 661] on span "Update" at bounding box center [805, 665] width 47 height 22
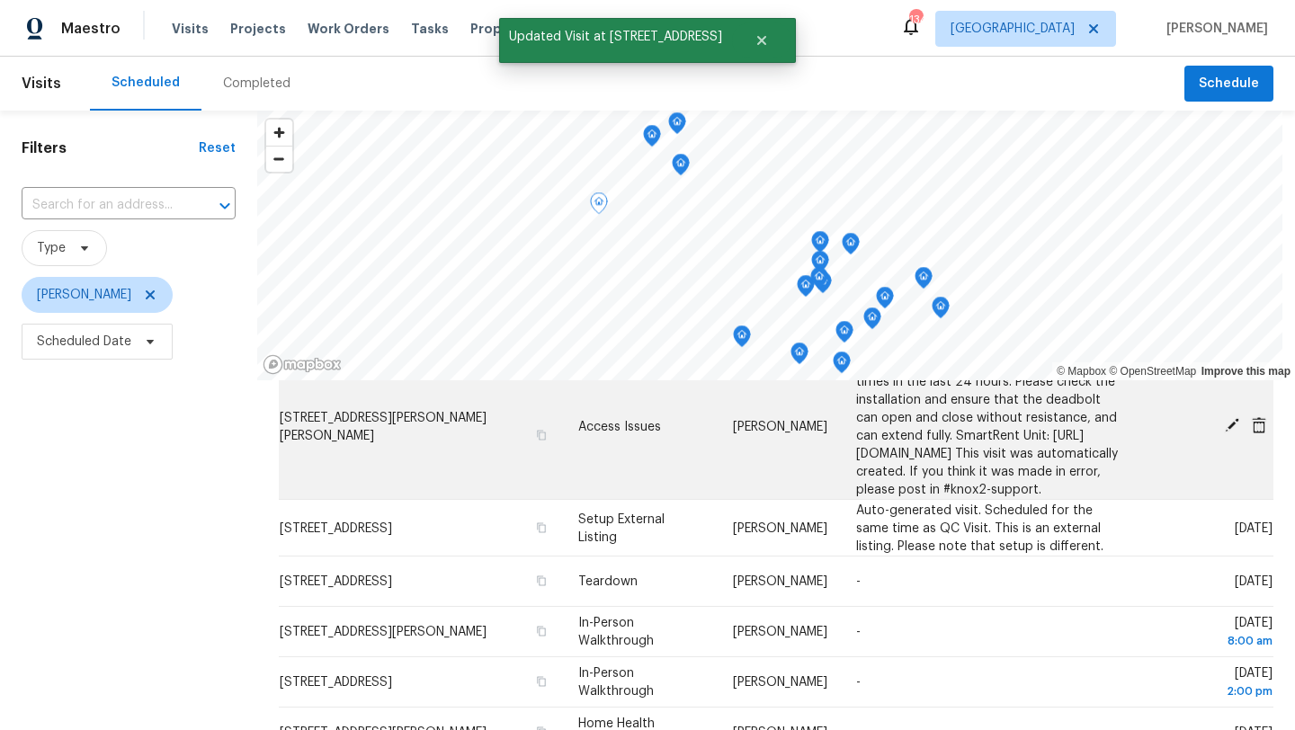
click at [1233, 433] on icon at bounding box center [1232, 425] width 16 height 16
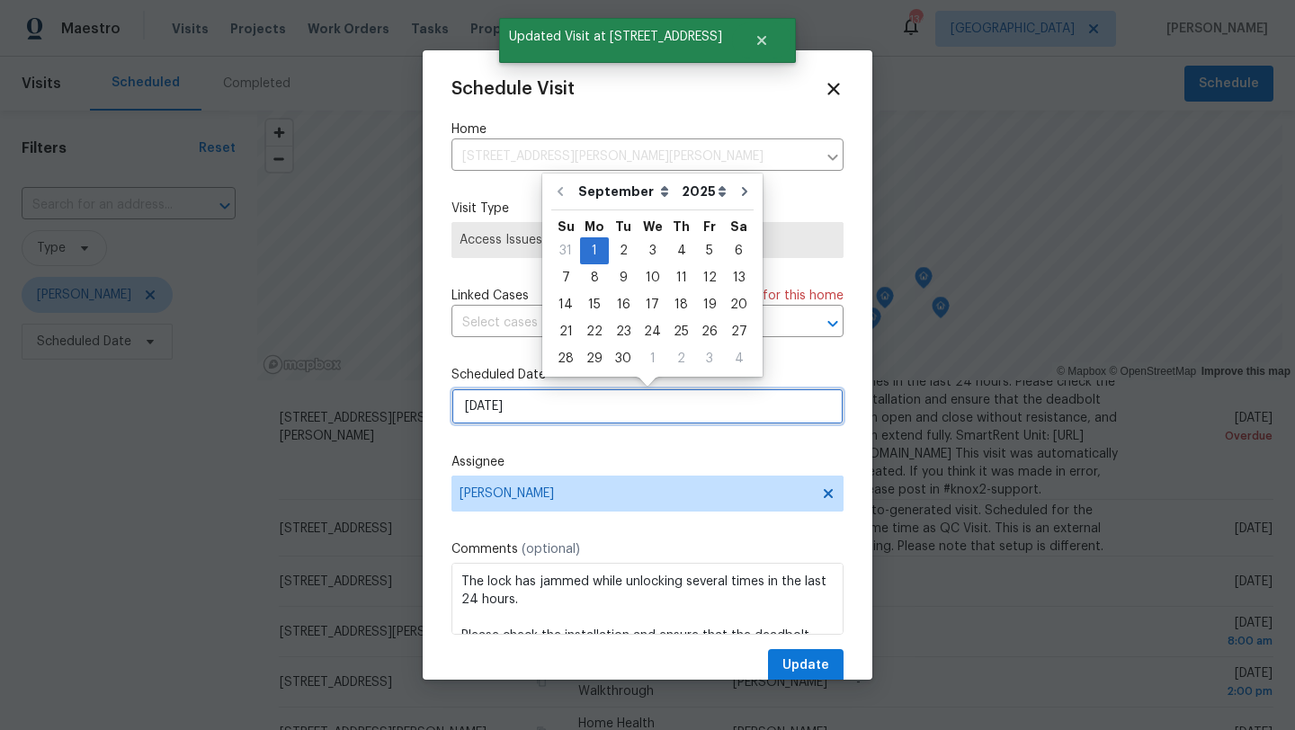
click at [554, 422] on input "[DATE]" at bounding box center [647, 406] width 392 height 36
click at [621, 254] on div "2" at bounding box center [623, 250] width 29 height 25
type input "[DATE]"
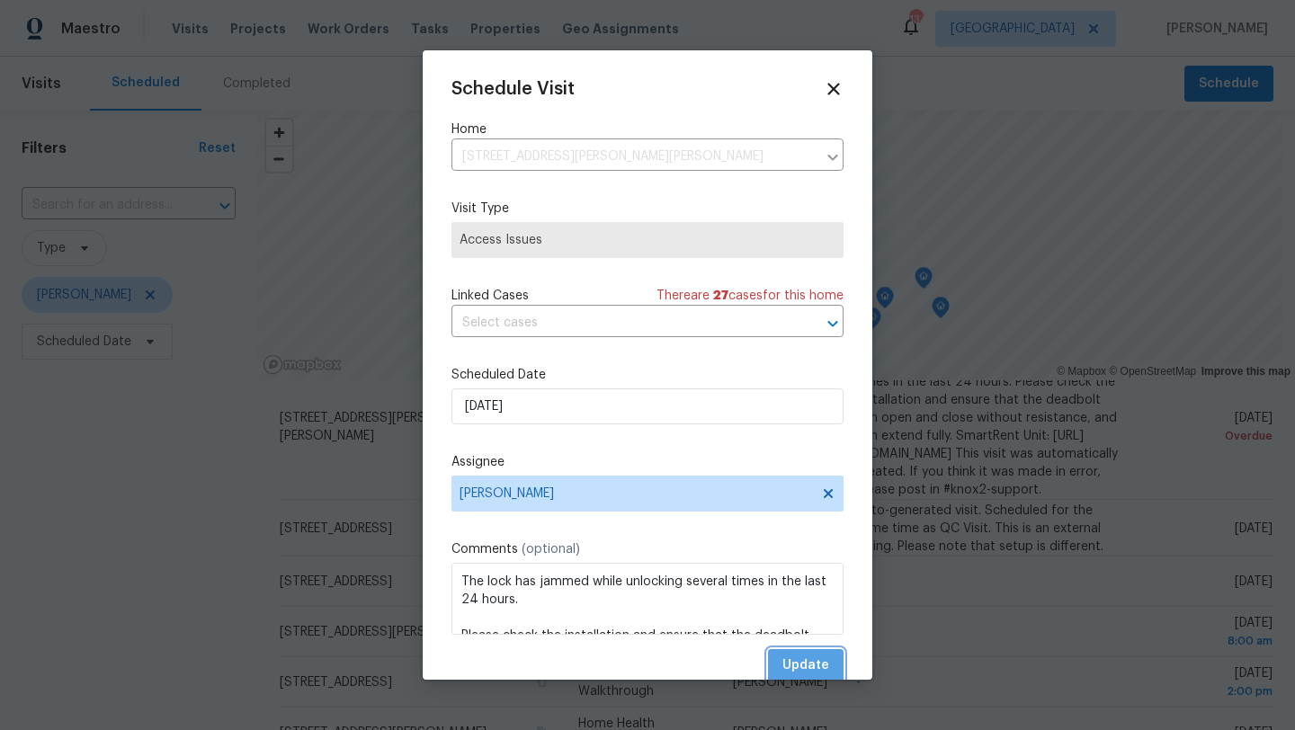
click at [793, 656] on span "Update" at bounding box center [805, 665] width 47 height 22
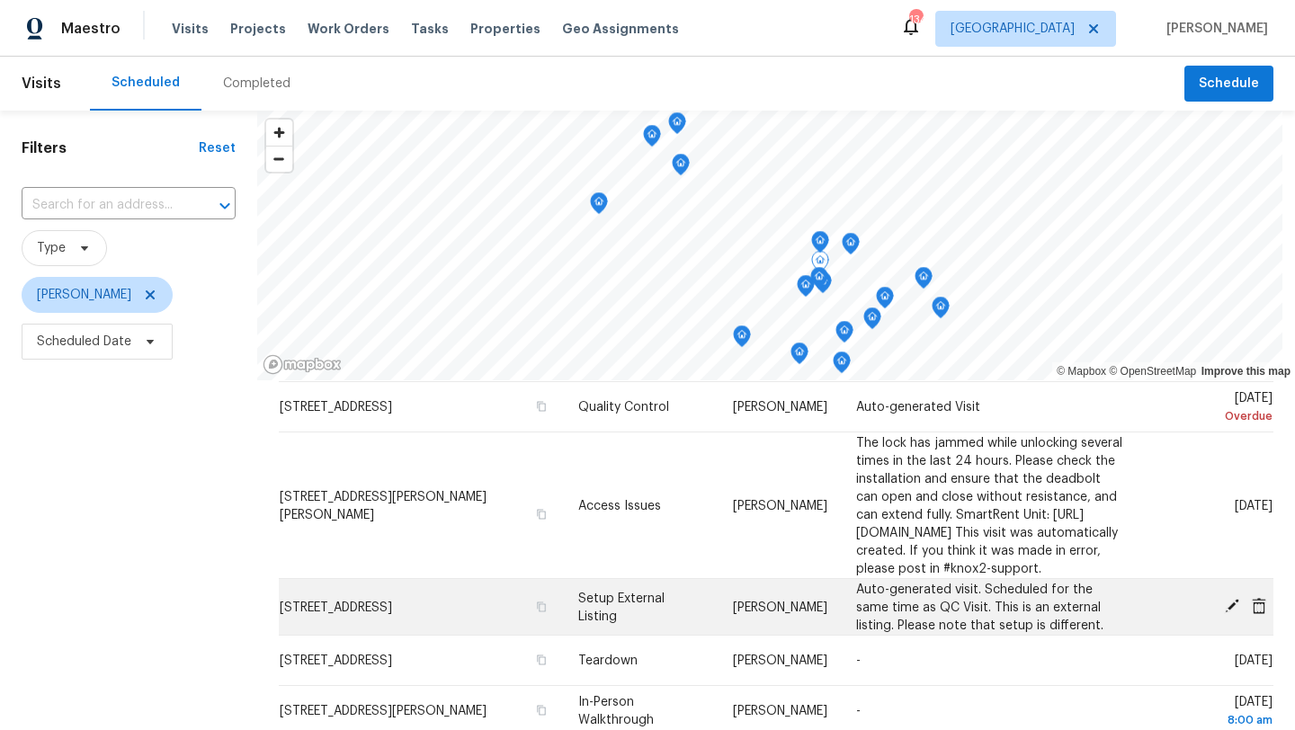
scroll to position [0, 0]
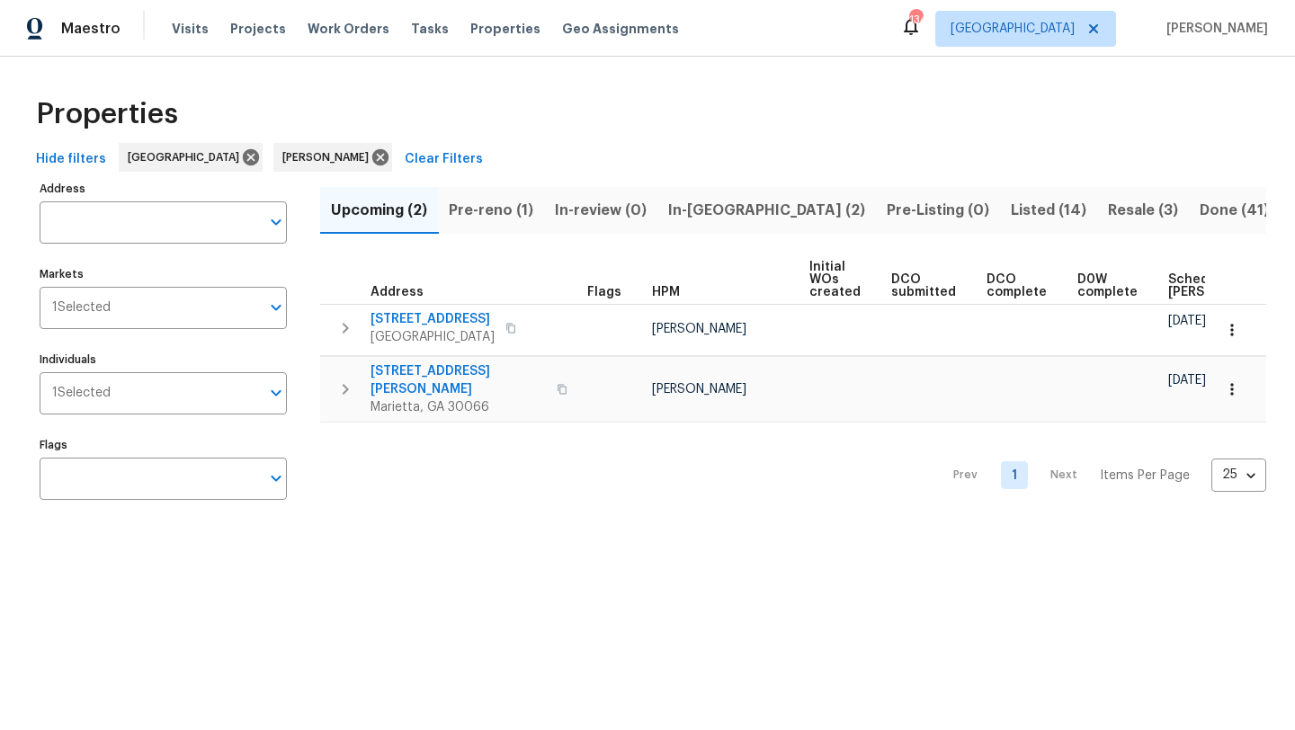
click at [704, 206] on span "In-reno (2)" at bounding box center [766, 210] width 197 height 25
